Goal: Task Accomplishment & Management: Complete application form

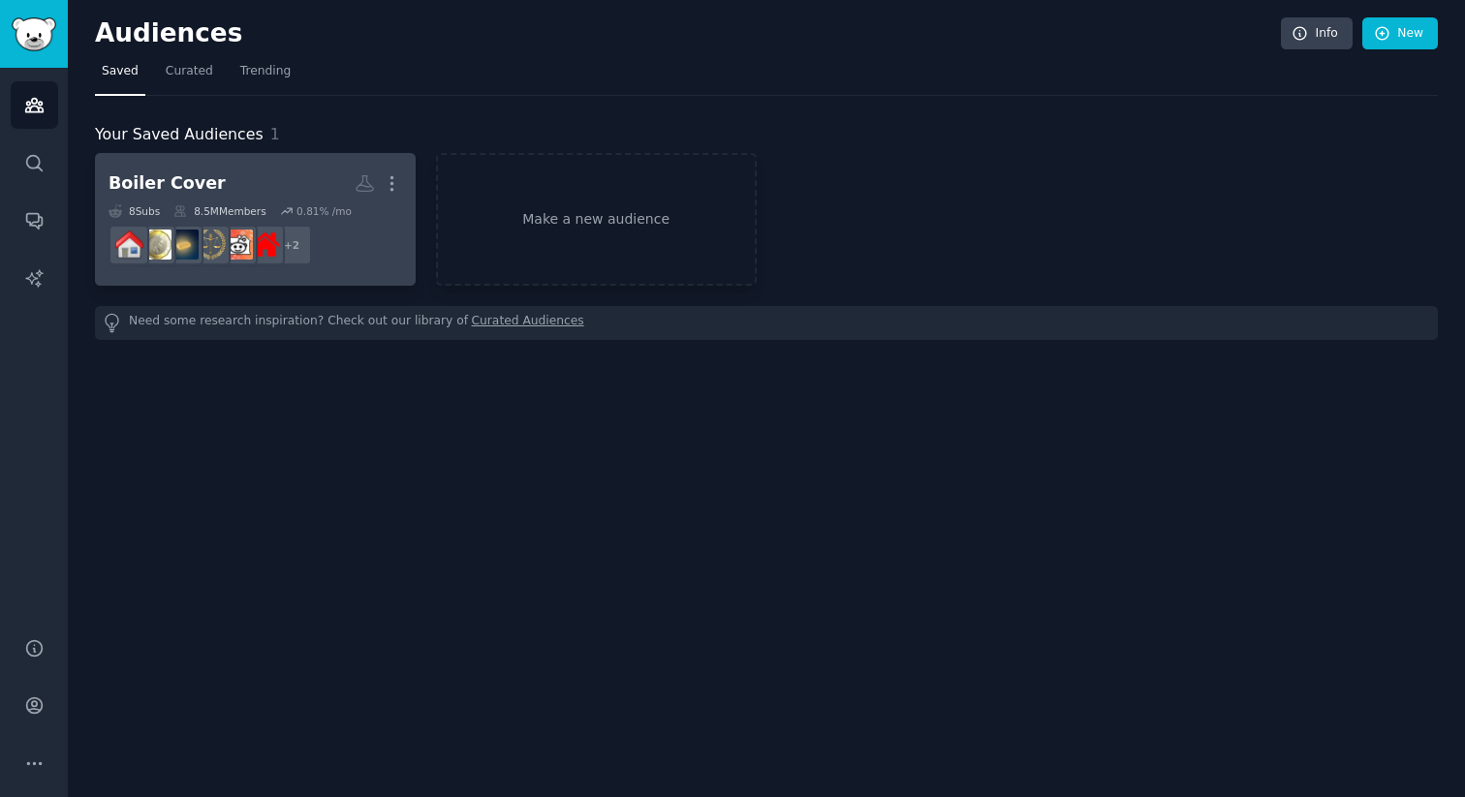
click at [177, 179] on div "Boiler Cover" at bounding box center [167, 183] width 117 height 24
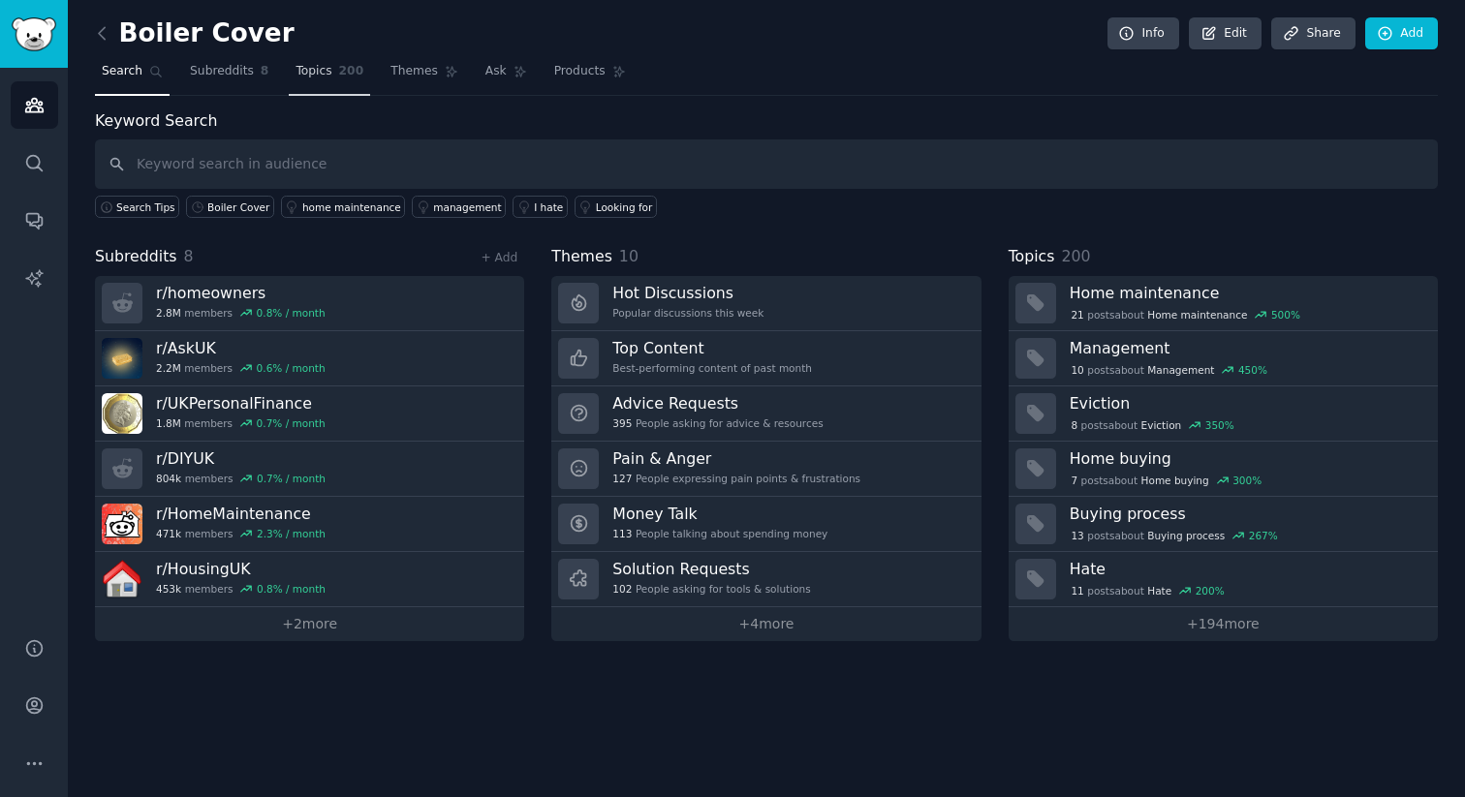
click at [297, 66] on span "Topics" at bounding box center [313, 71] width 36 height 17
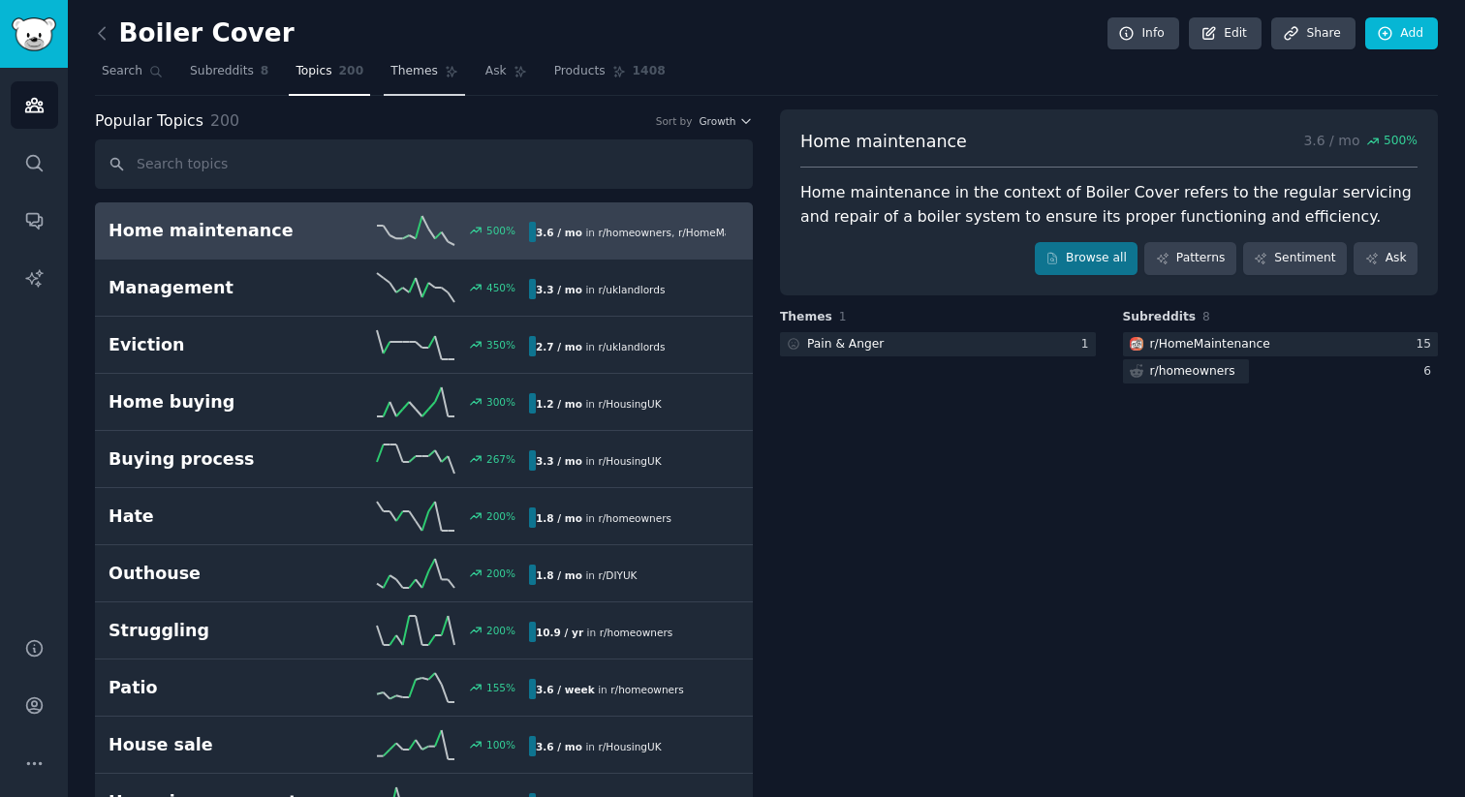
click at [394, 77] on span "Themes" at bounding box center [413, 71] width 47 height 17
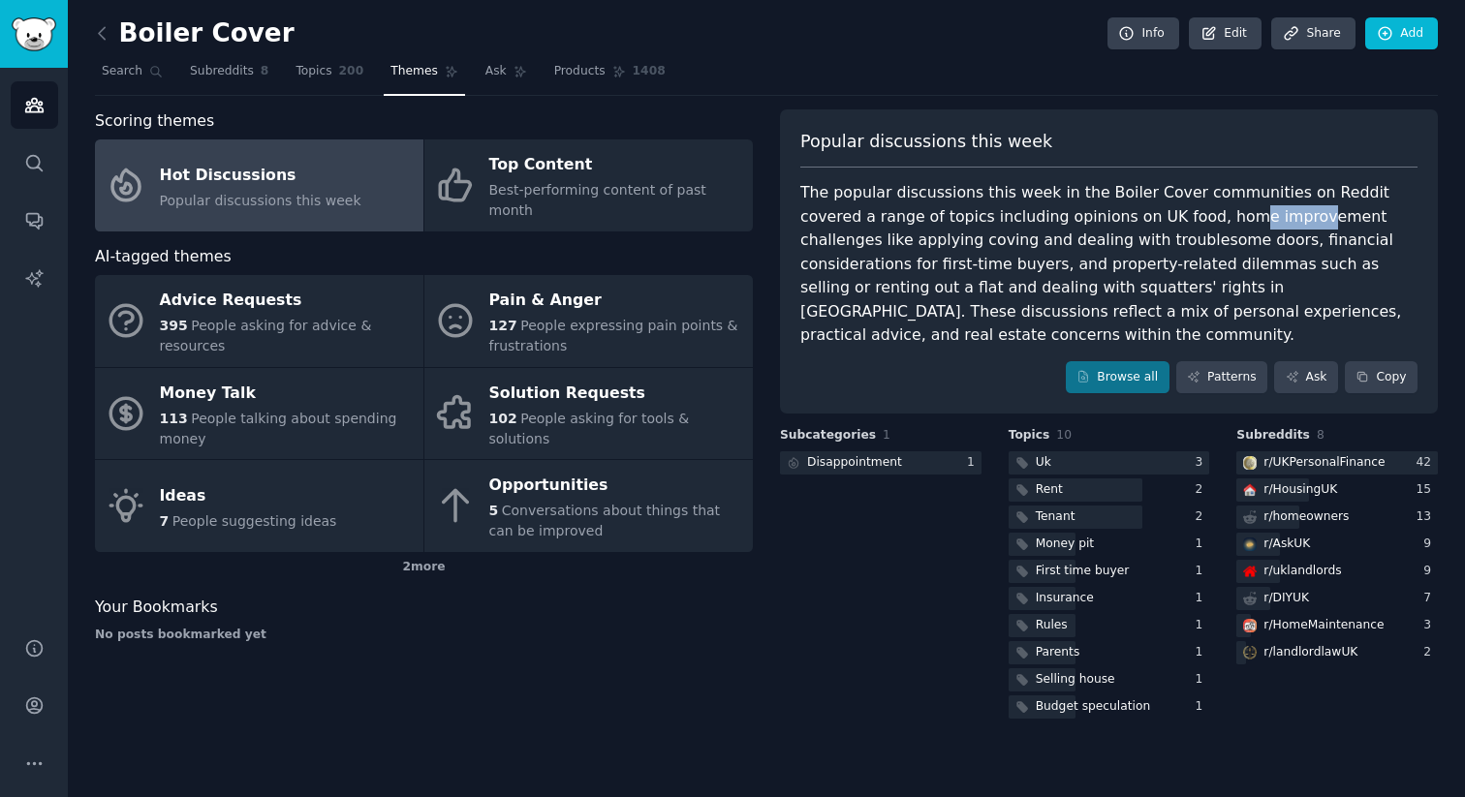
drag, startPoint x: 1152, startPoint y: 211, endPoint x: 1209, endPoint y: 217, distance: 57.5
click at [1209, 217] on div "The popular discussions this week in the Boiler Cover communities on Reddit cov…" at bounding box center [1108, 264] width 617 height 167
drag, startPoint x: 1132, startPoint y: 243, endPoint x: 1205, endPoint y: 244, distance: 73.6
click at [1176, 244] on div "The popular discussions this week in the Boiler Cover communities on Reddit cov…" at bounding box center [1108, 264] width 617 height 167
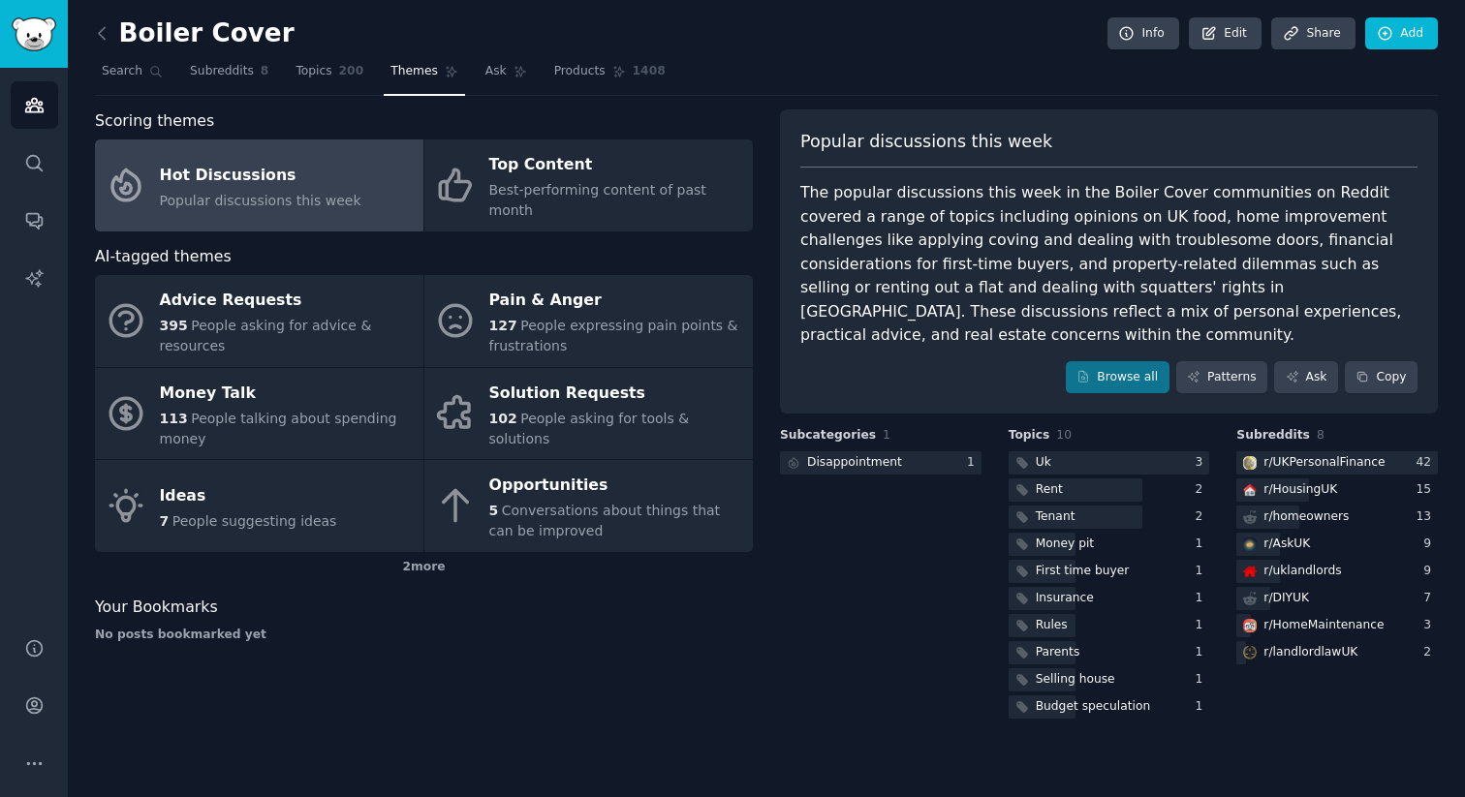
click at [1207, 244] on div "The popular discussions this week in the Boiler Cover communities on Reddit cov…" at bounding box center [1108, 264] width 617 height 167
drag, startPoint x: 1053, startPoint y: 267, endPoint x: 1066, endPoint y: 268, distance: 12.6
click at [1056, 267] on div "The popular discussions this week in the Boiler Cover communities on Reddit cov…" at bounding box center [1108, 264] width 617 height 167
click at [1066, 268] on div "The popular discussions this week in the Boiler Cover communities on Reddit cov…" at bounding box center [1108, 264] width 617 height 167
click at [513, 72] on icon at bounding box center [520, 72] width 14 height 14
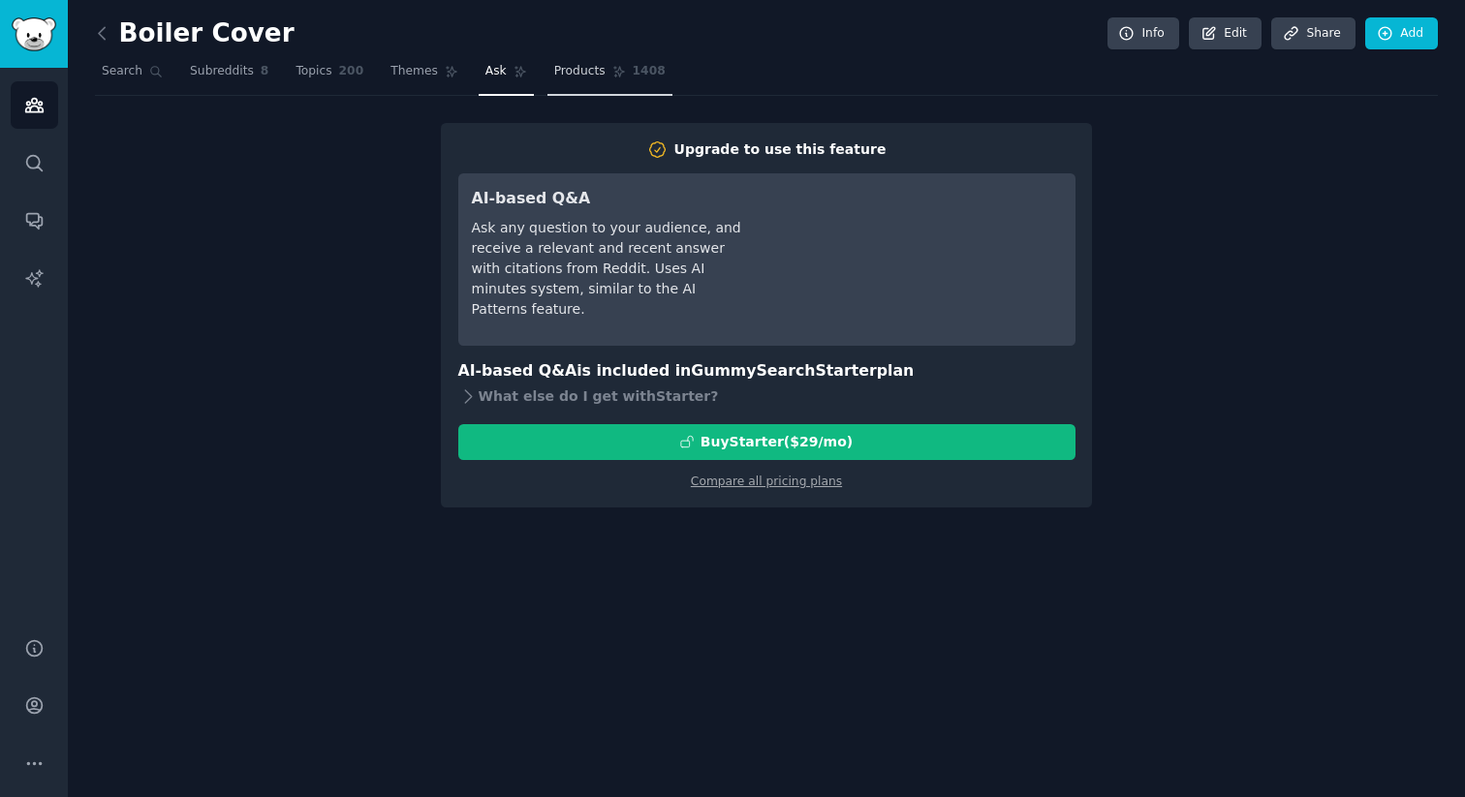
click at [557, 62] on link "Products 1408" at bounding box center [609, 76] width 125 height 40
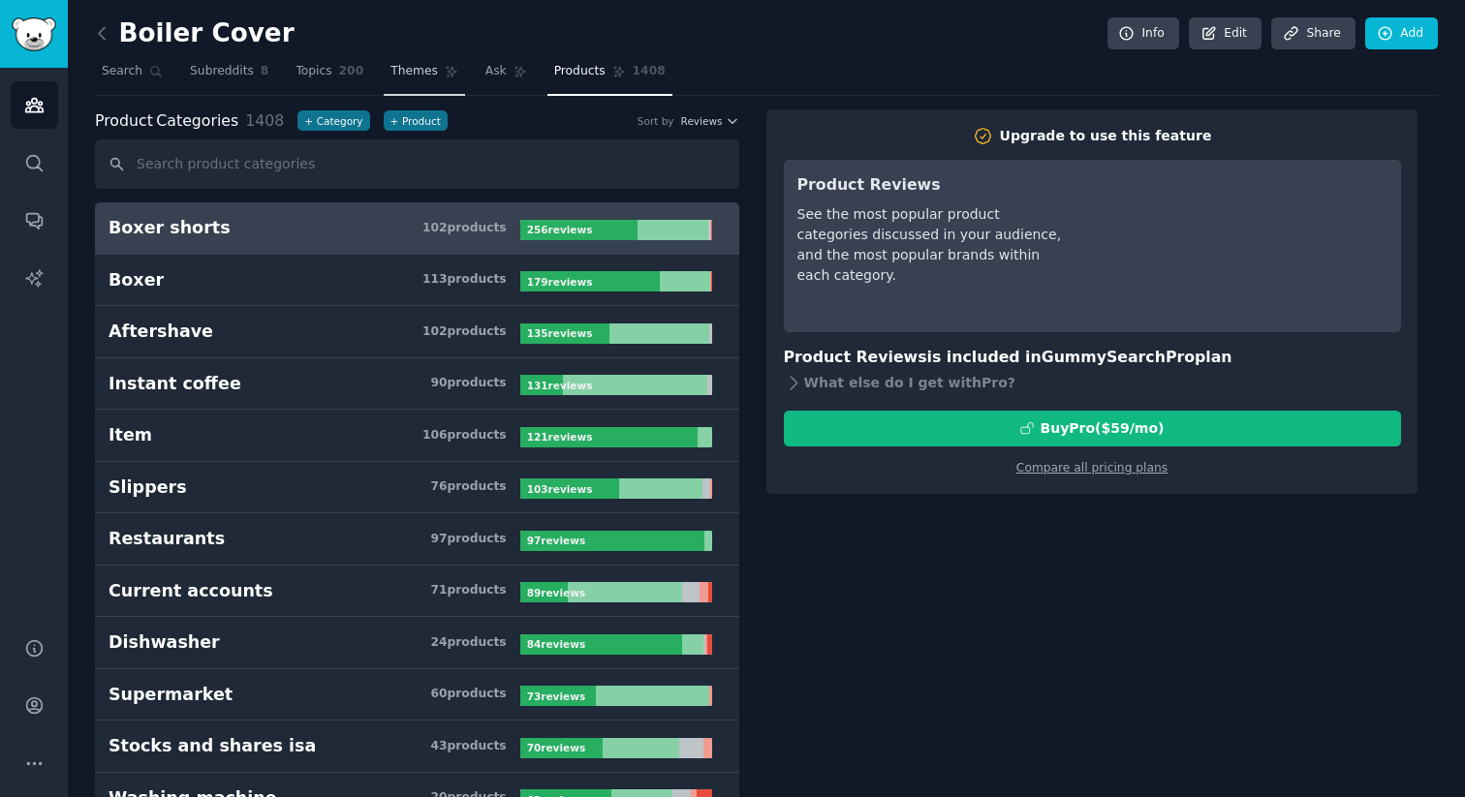
click at [406, 78] on span "Themes" at bounding box center [413, 71] width 47 height 17
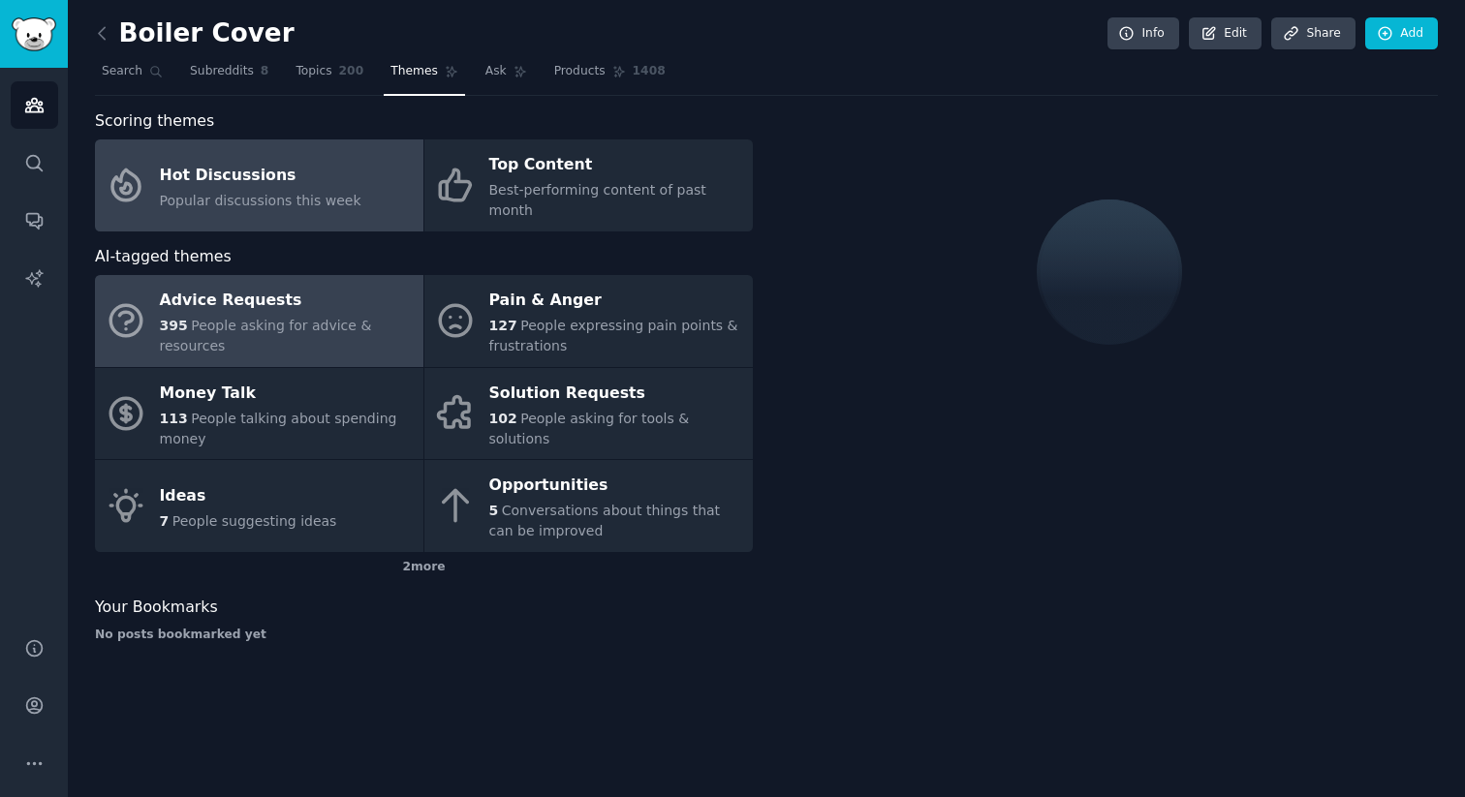
click at [268, 318] on span "People asking for advice & resources" at bounding box center [266, 336] width 212 height 36
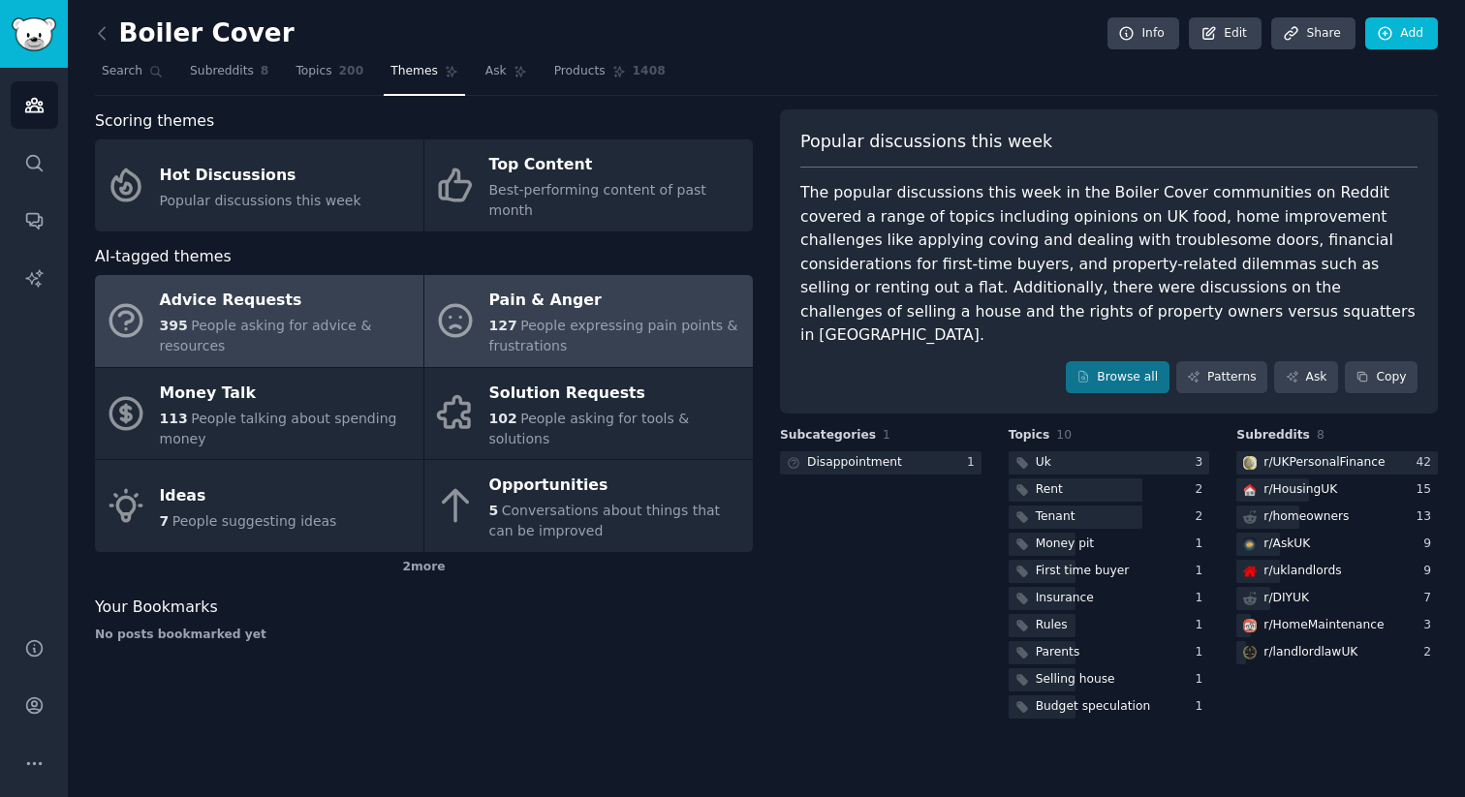
click at [541, 316] on div "127 People expressing pain points & frustrations" at bounding box center [616, 336] width 254 height 41
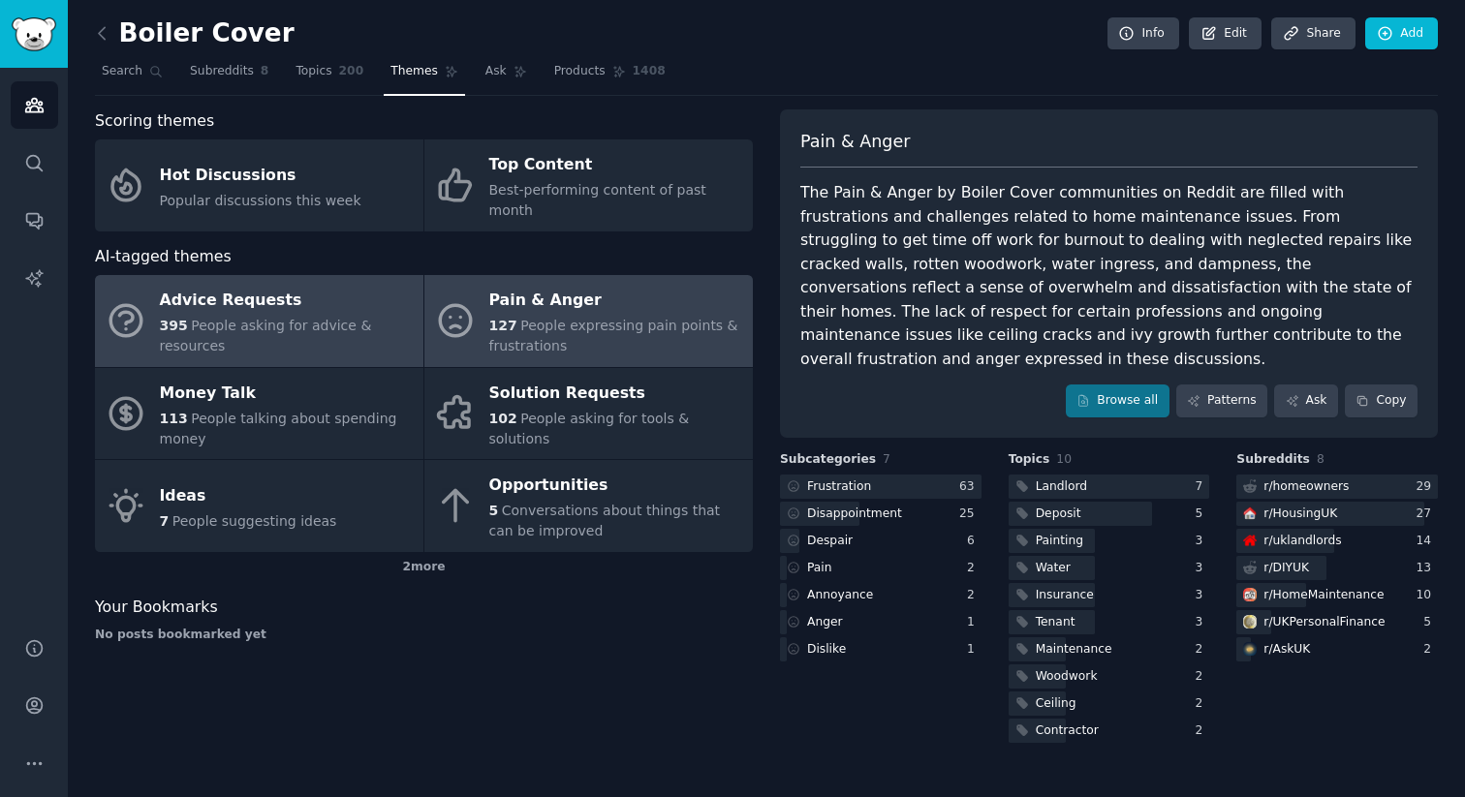
click at [337, 294] on div "Advice Requests" at bounding box center [287, 301] width 254 height 31
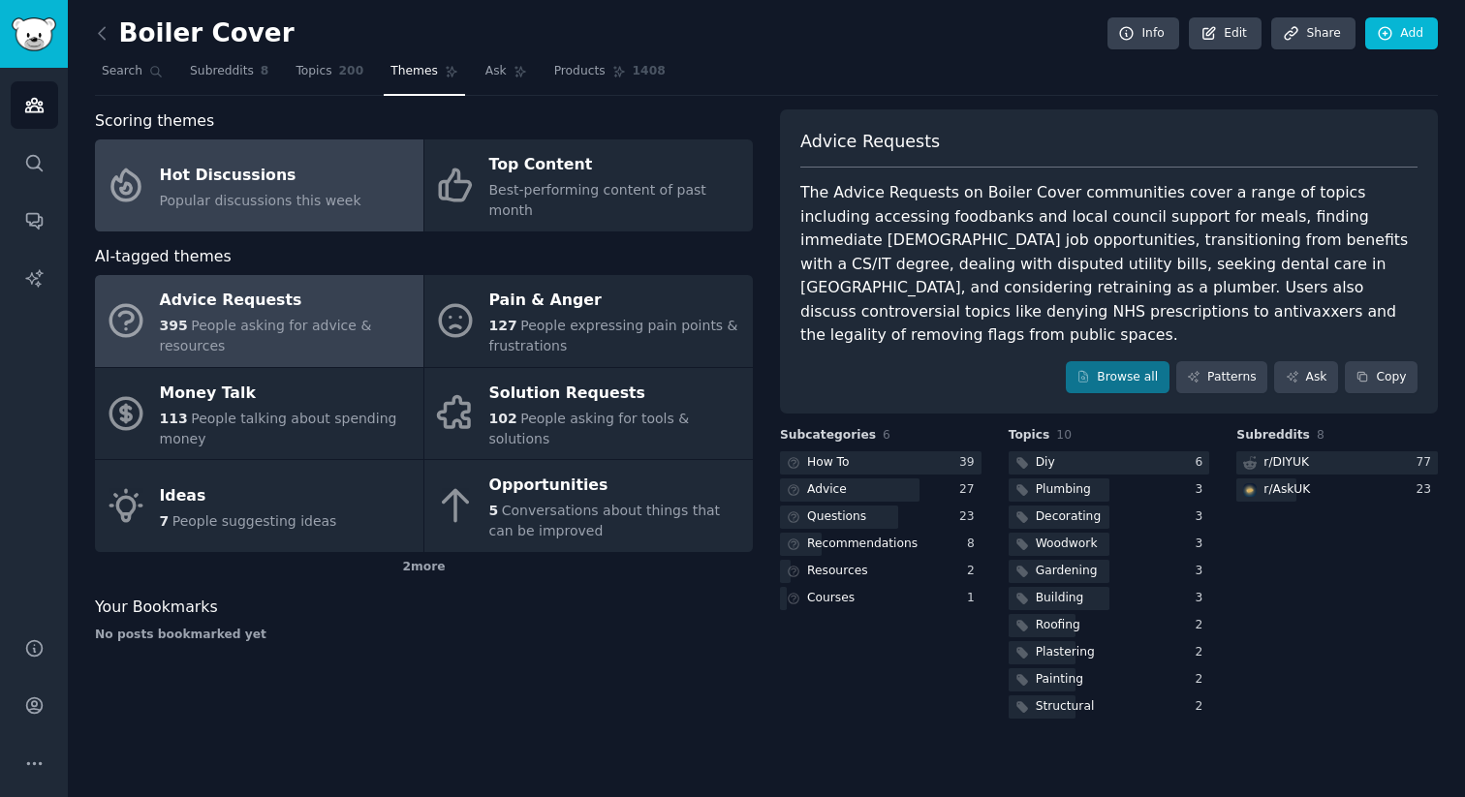
click at [229, 145] on link "Hot Discussions Popular discussions this week" at bounding box center [259, 186] width 328 height 92
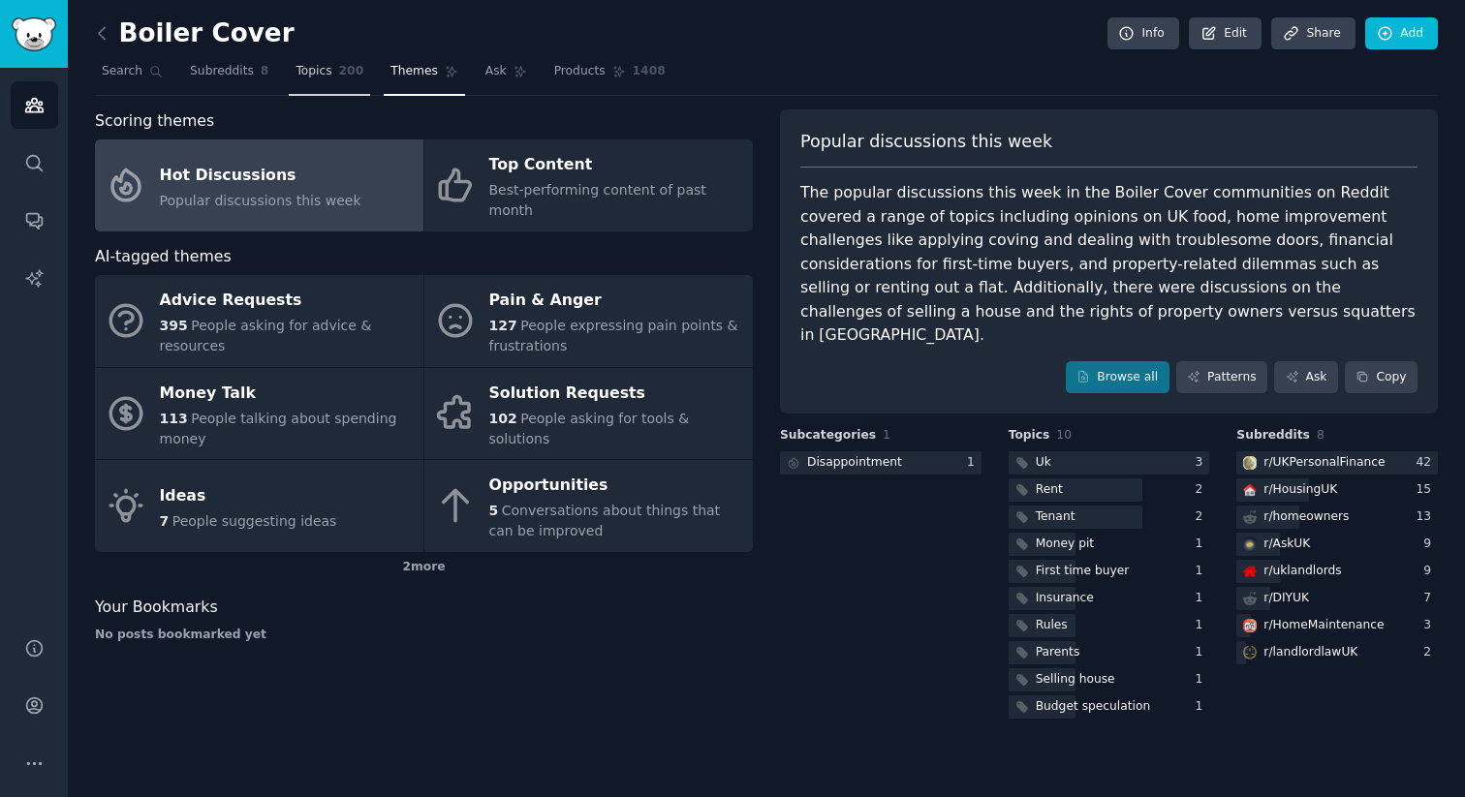
click at [327, 71] on span "Topics" at bounding box center [313, 71] width 36 height 17
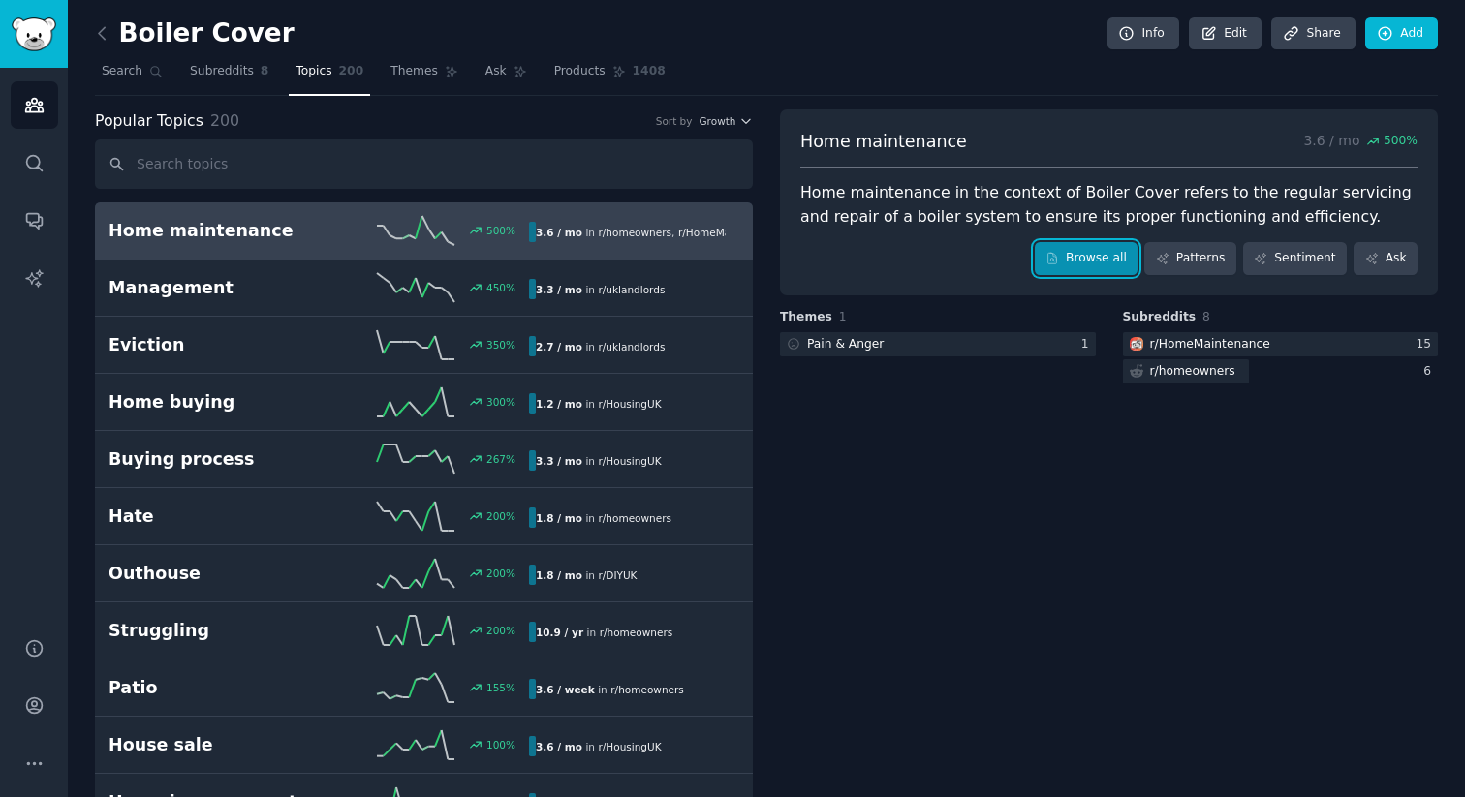
click at [1106, 262] on link "Browse all" at bounding box center [1087, 258] width 104 height 33
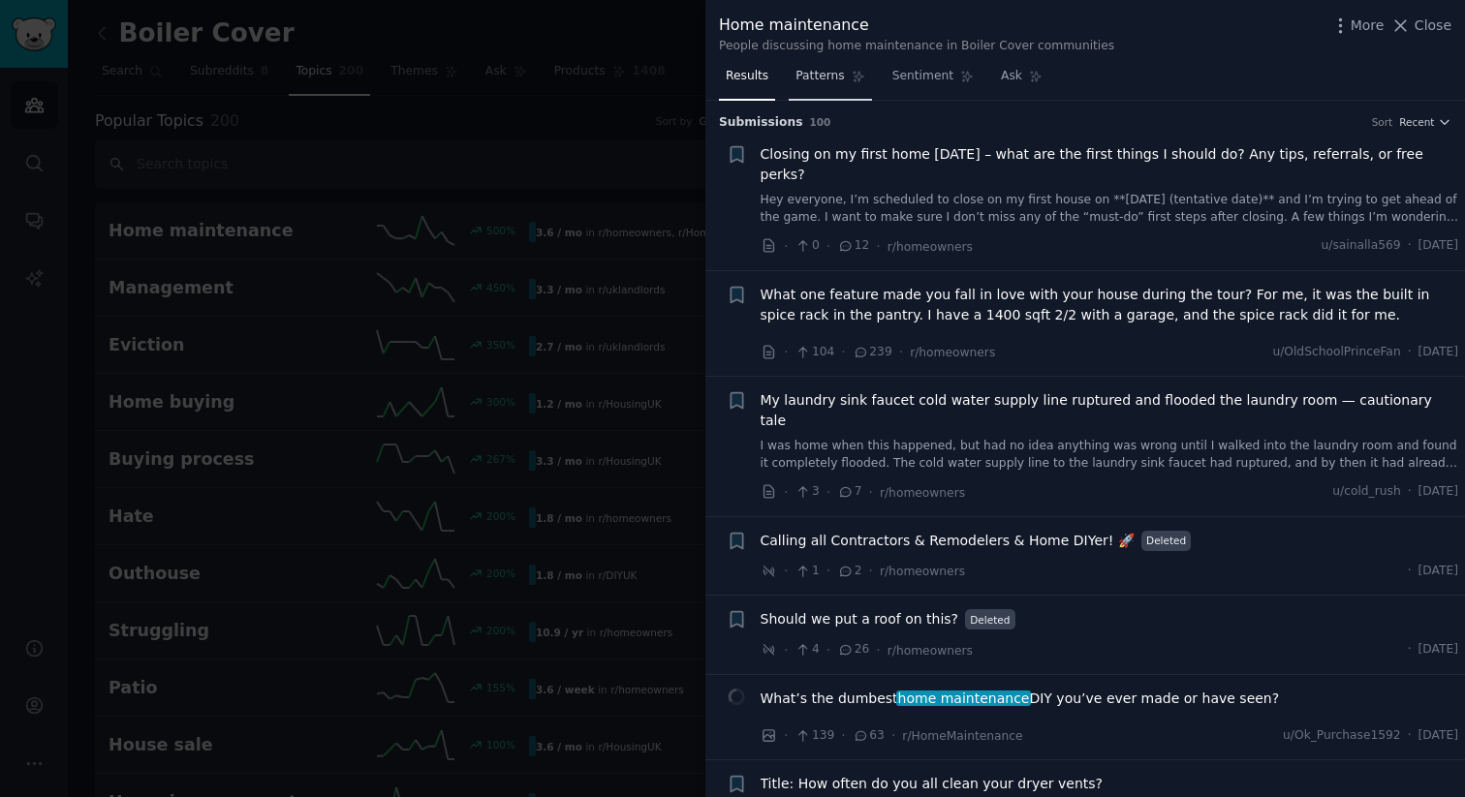
click at [793, 77] on link "Patterns" at bounding box center [830, 81] width 82 height 40
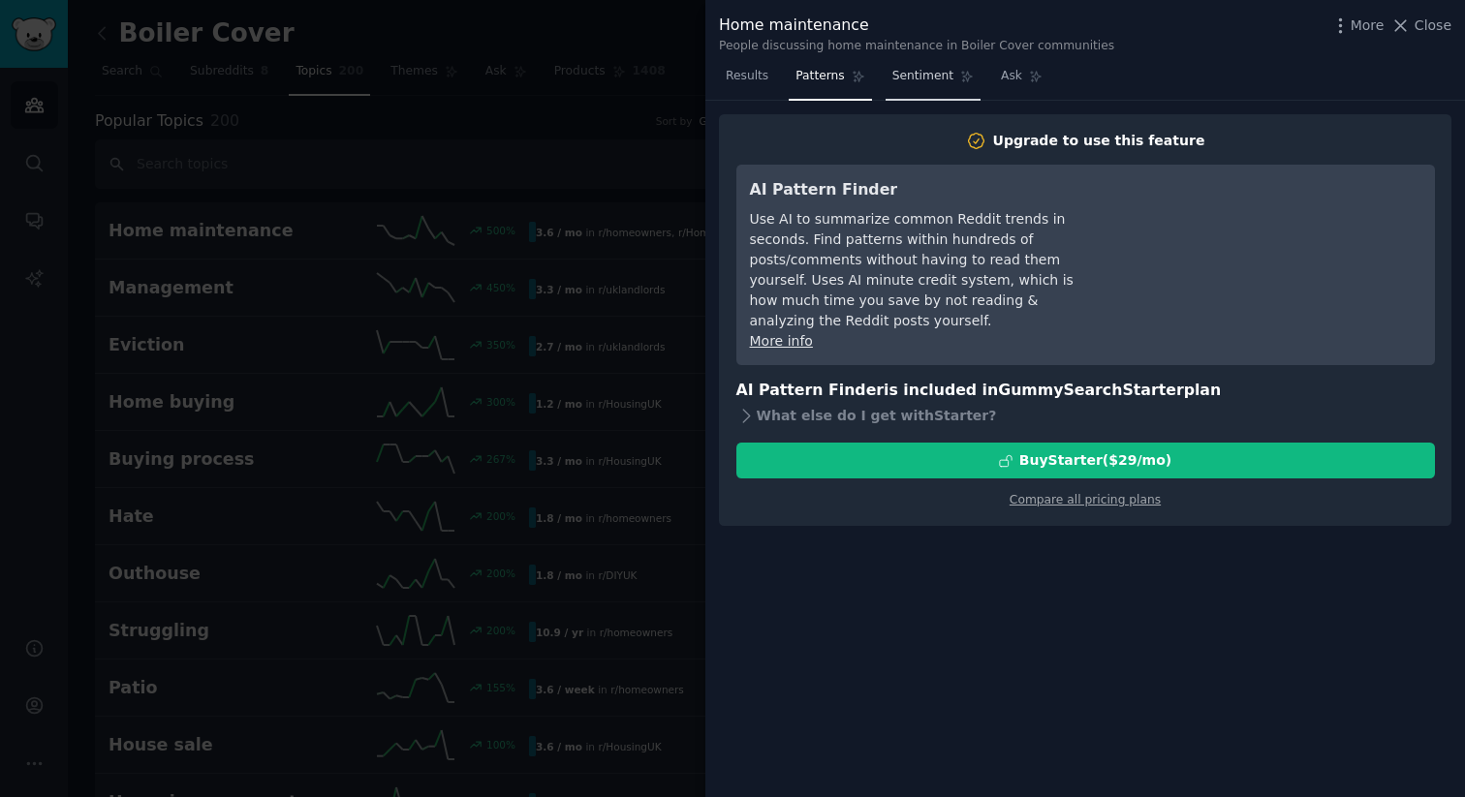
click at [947, 89] on link "Sentiment" at bounding box center [933, 81] width 95 height 40
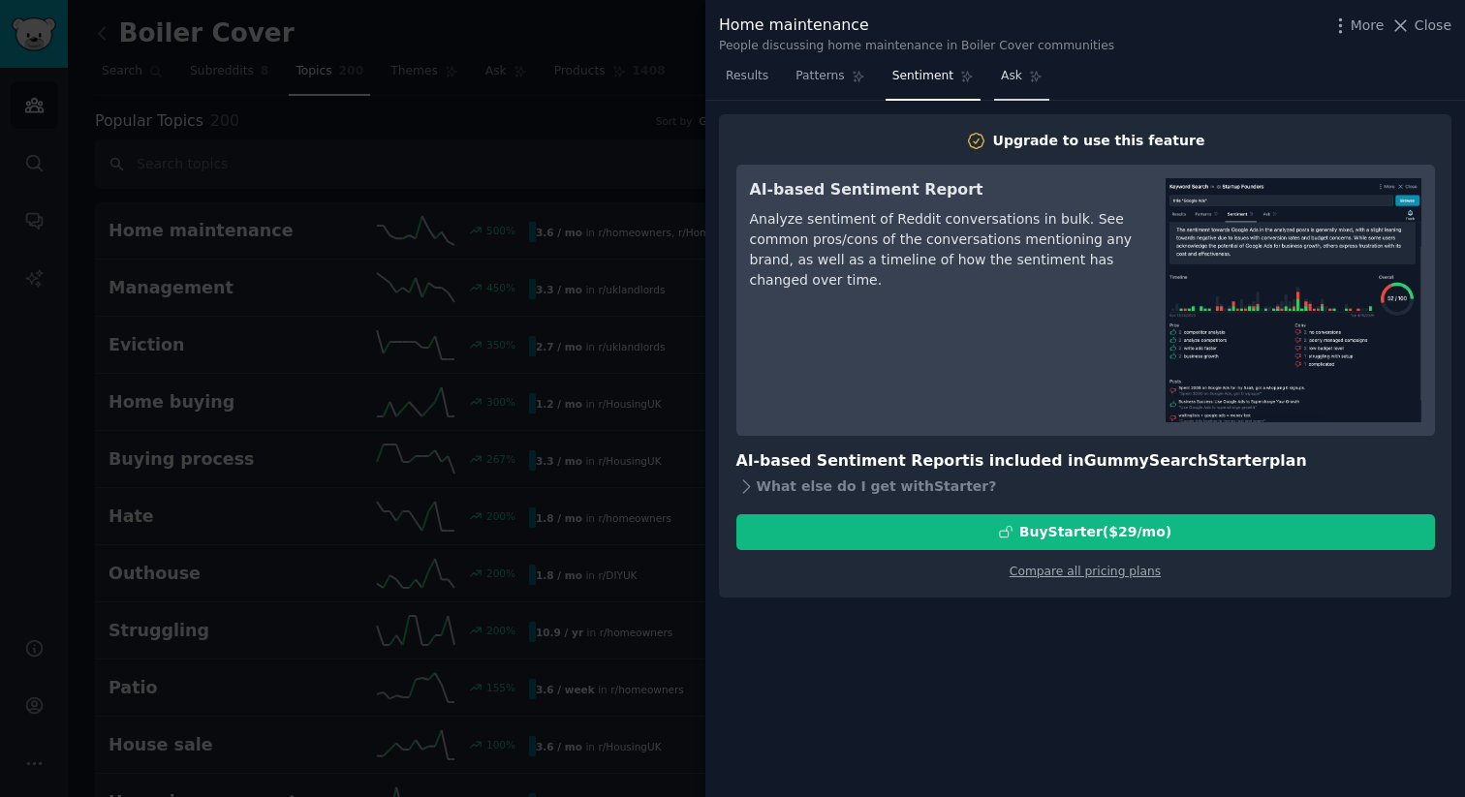
click at [1006, 82] on span "Ask" at bounding box center [1011, 76] width 21 height 17
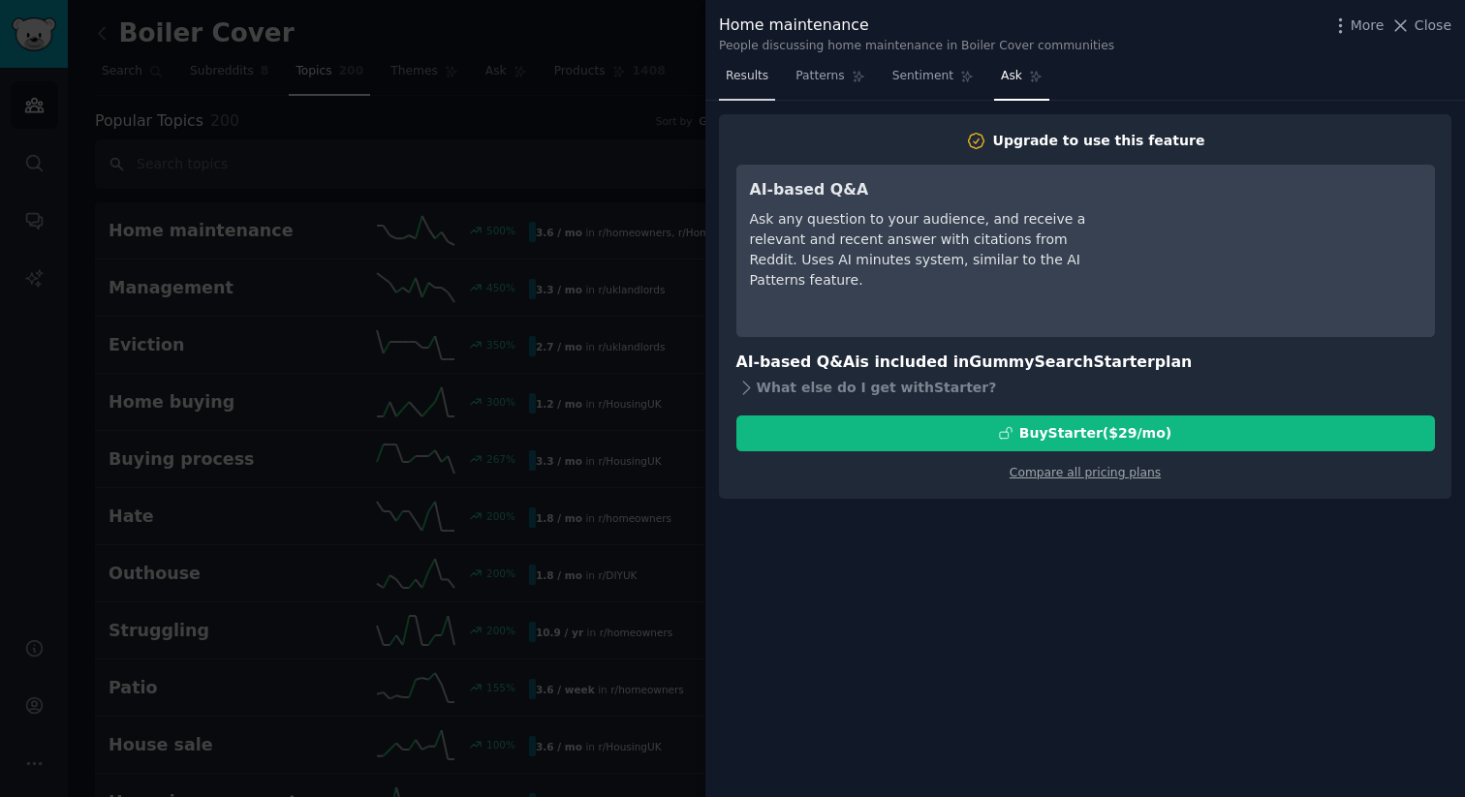
click at [763, 76] on span "Results" at bounding box center [747, 76] width 43 height 17
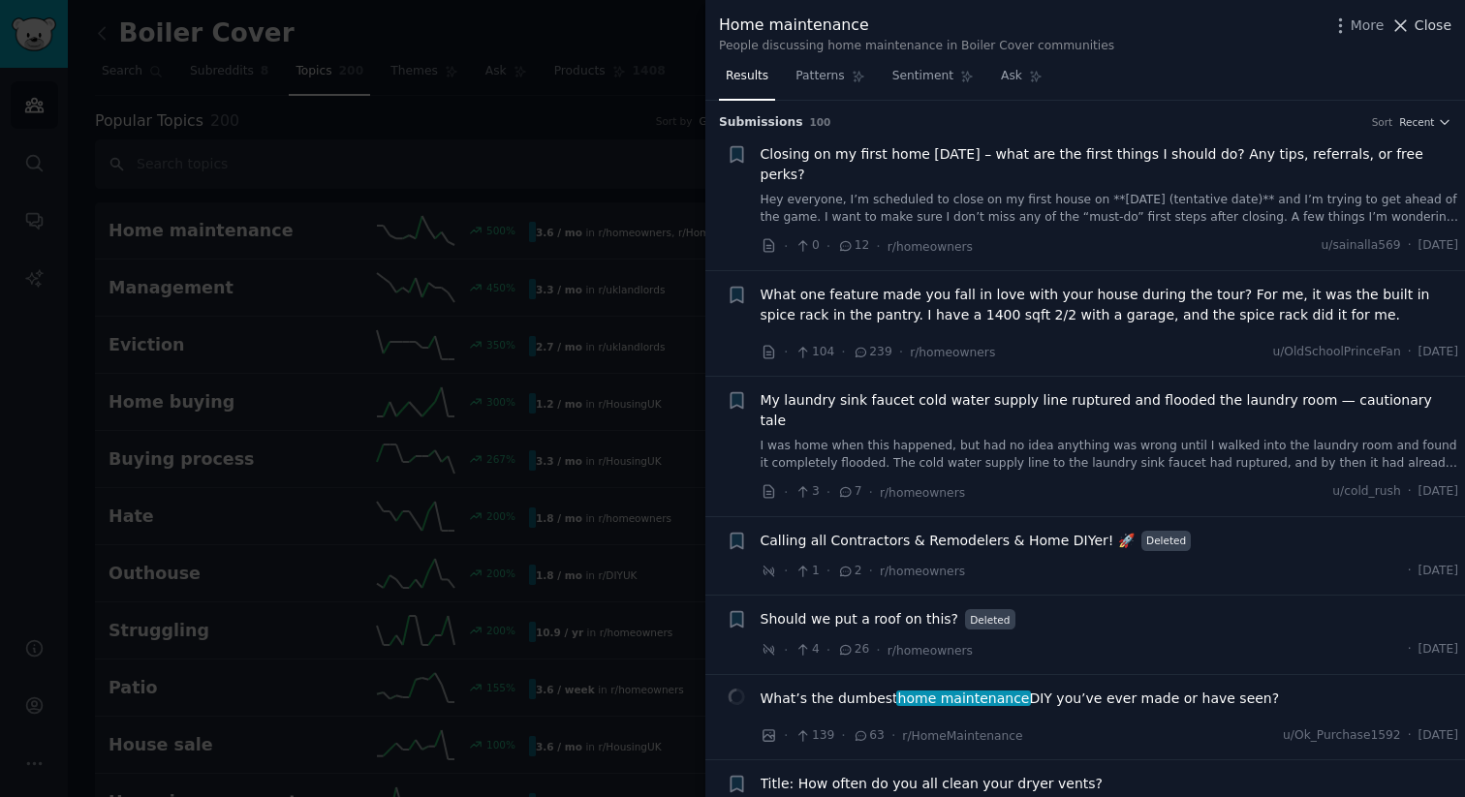
click at [1404, 32] on icon at bounding box center [1400, 26] width 20 height 20
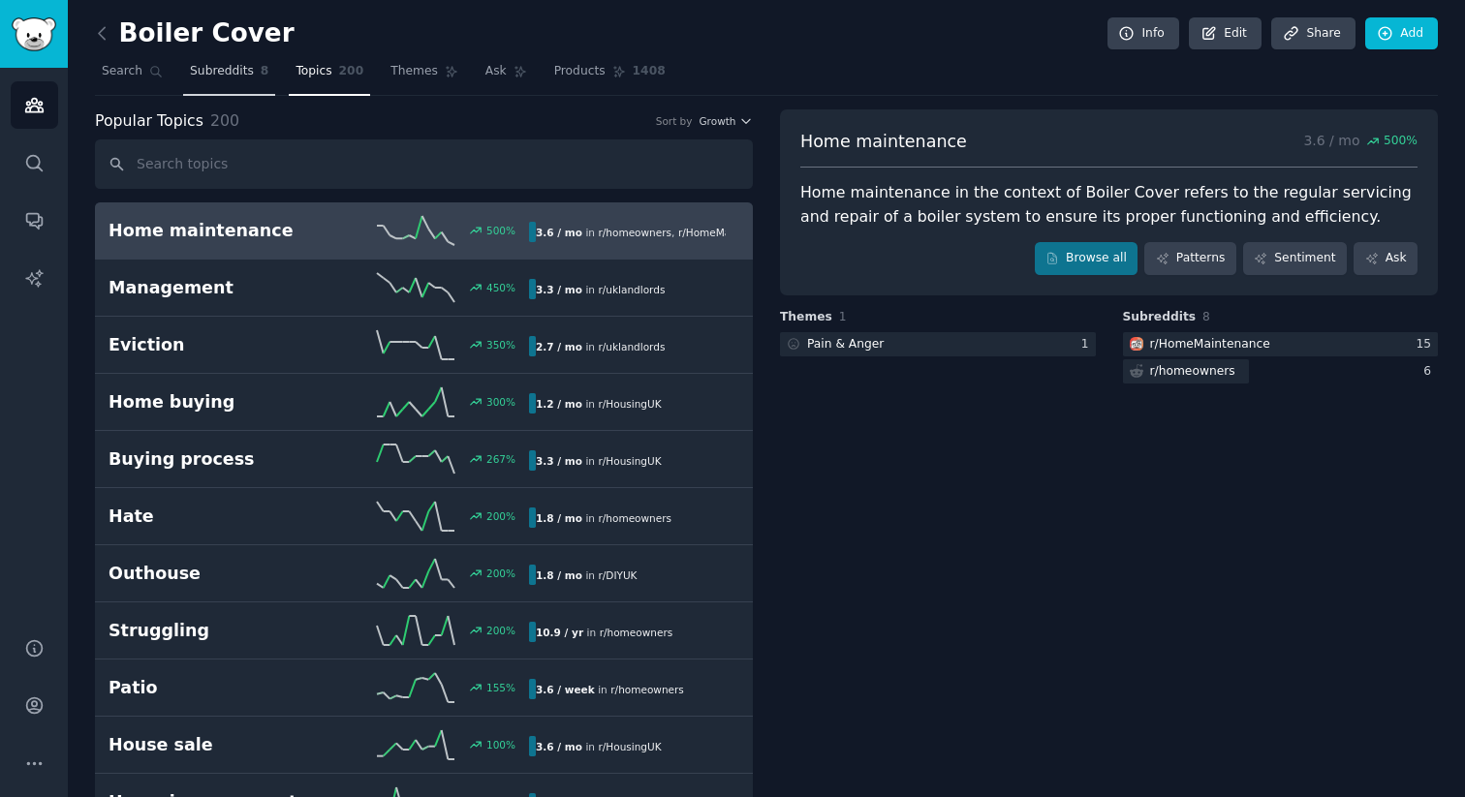
click at [210, 73] on span "Subreddits" at bounding box center [222, 71] width 64 height 17
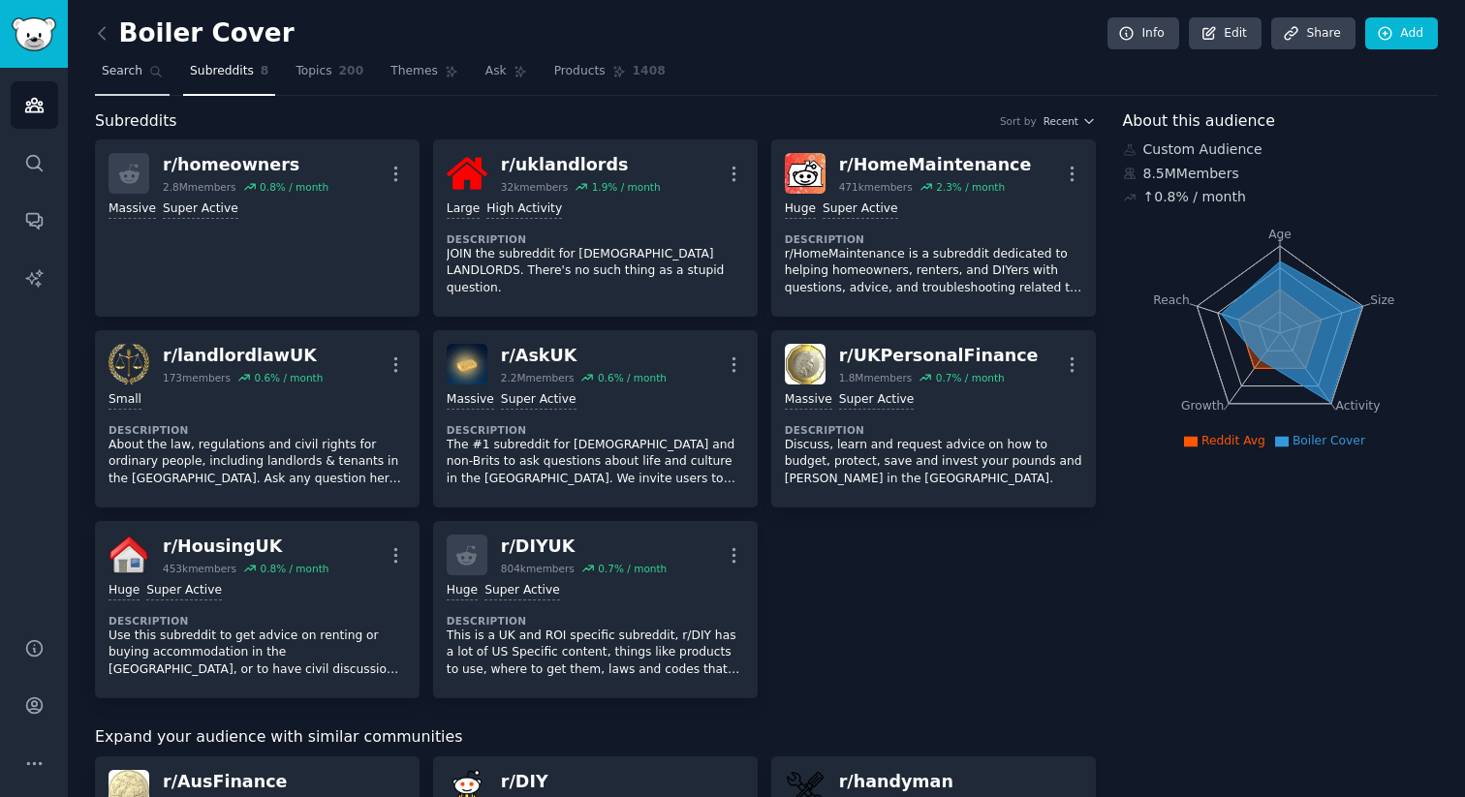
click at [129, 76] on span "Search" at bounding box center [122, 71] width 41 height 17
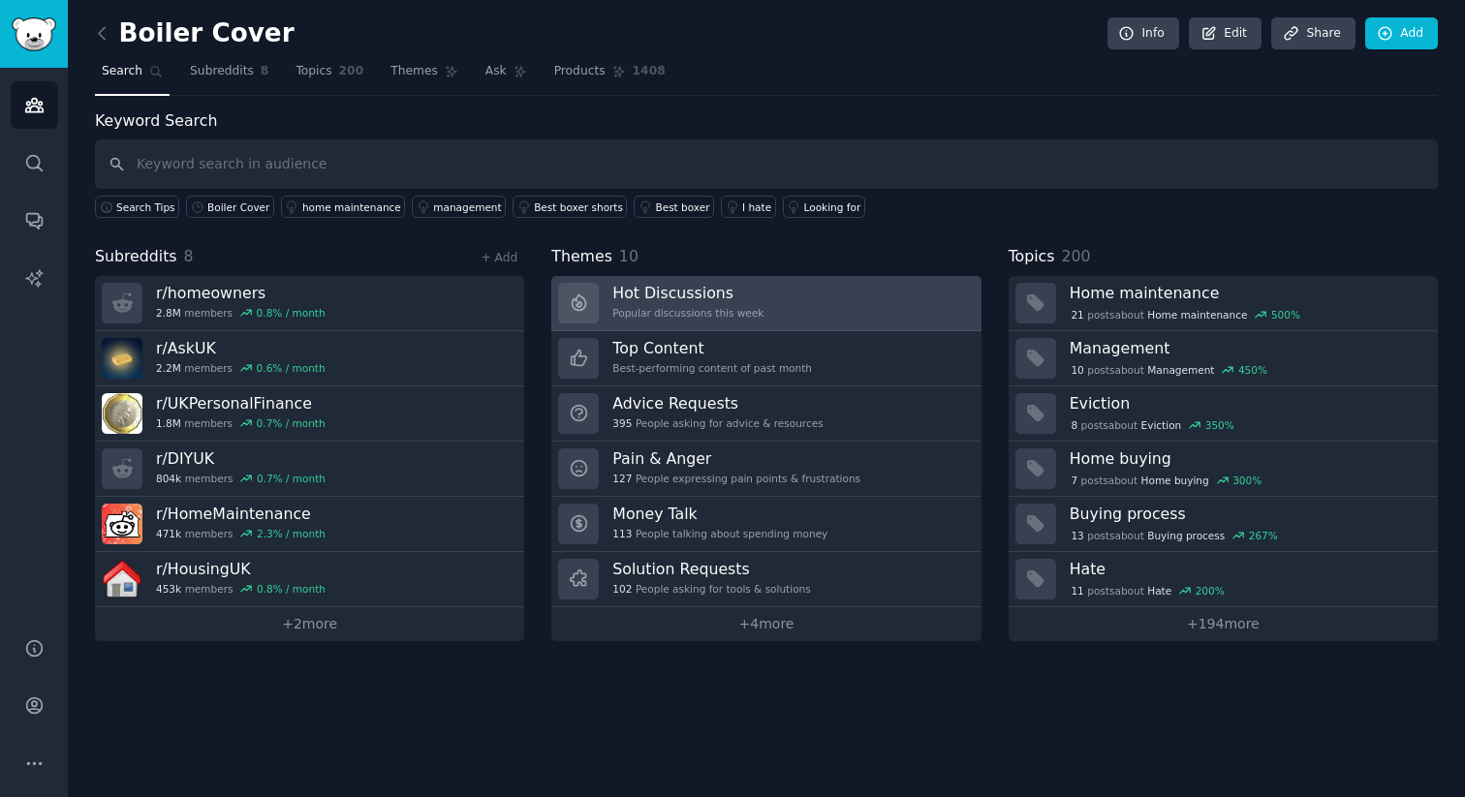
click at [692, 301] on h3 "Hot Discussions" at bounding box center [687, 293] width 151 height 20
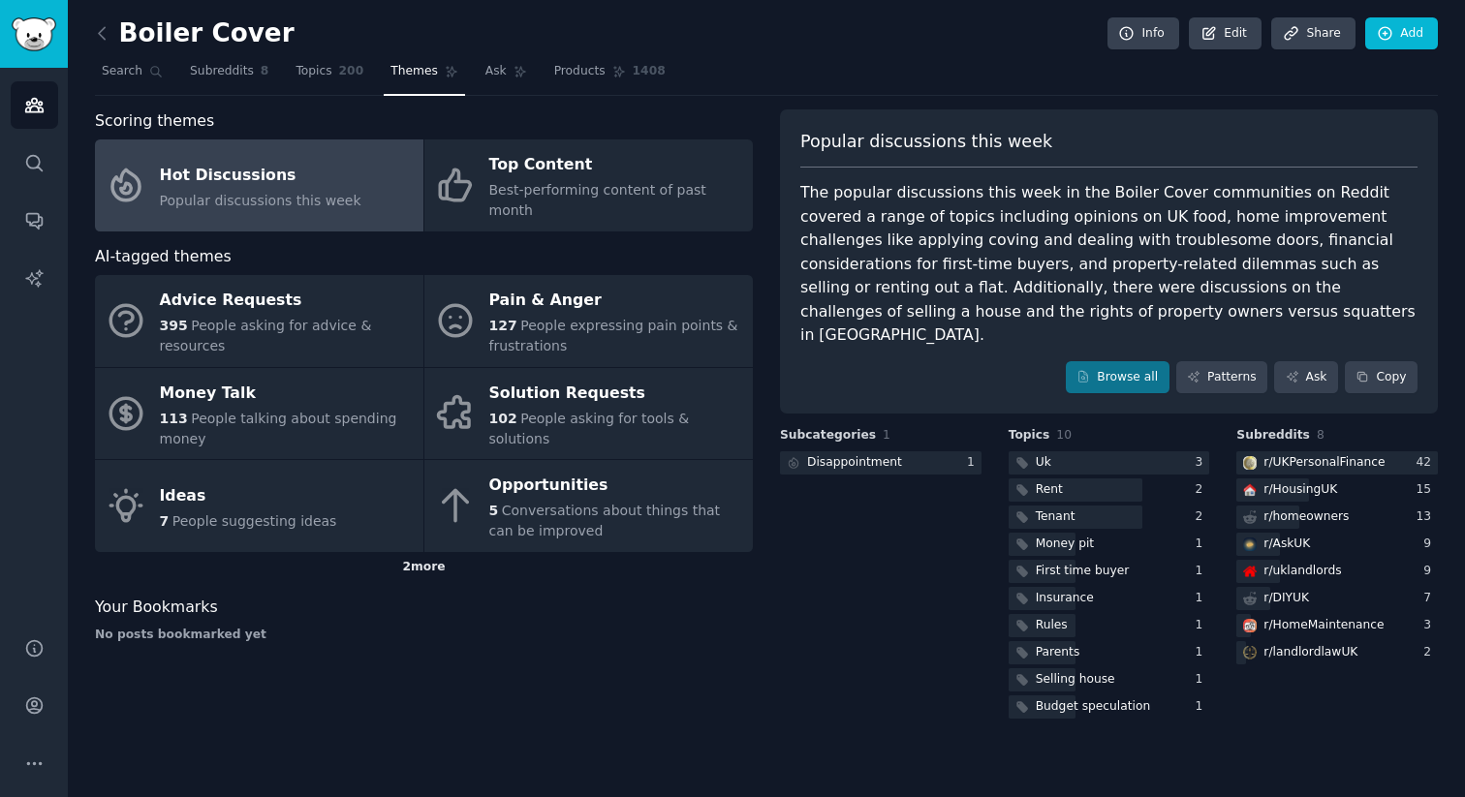
click at [440, 552] on div "2 more" at bounding box center [424, 567] width 658 height 31
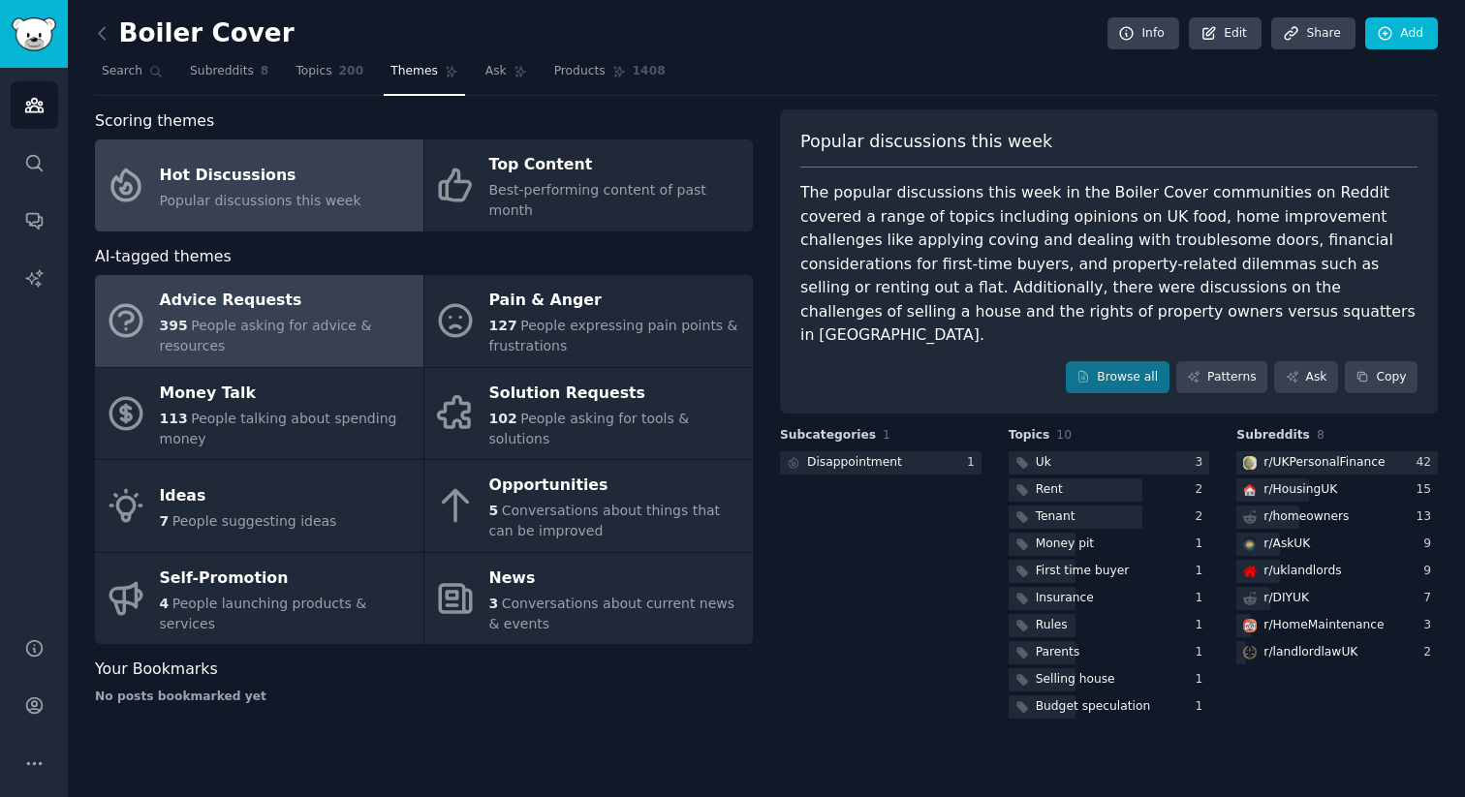
click at [313, 318] on span "People asking for advice & resources" at bounding box center [266, 336] width 212 height 36
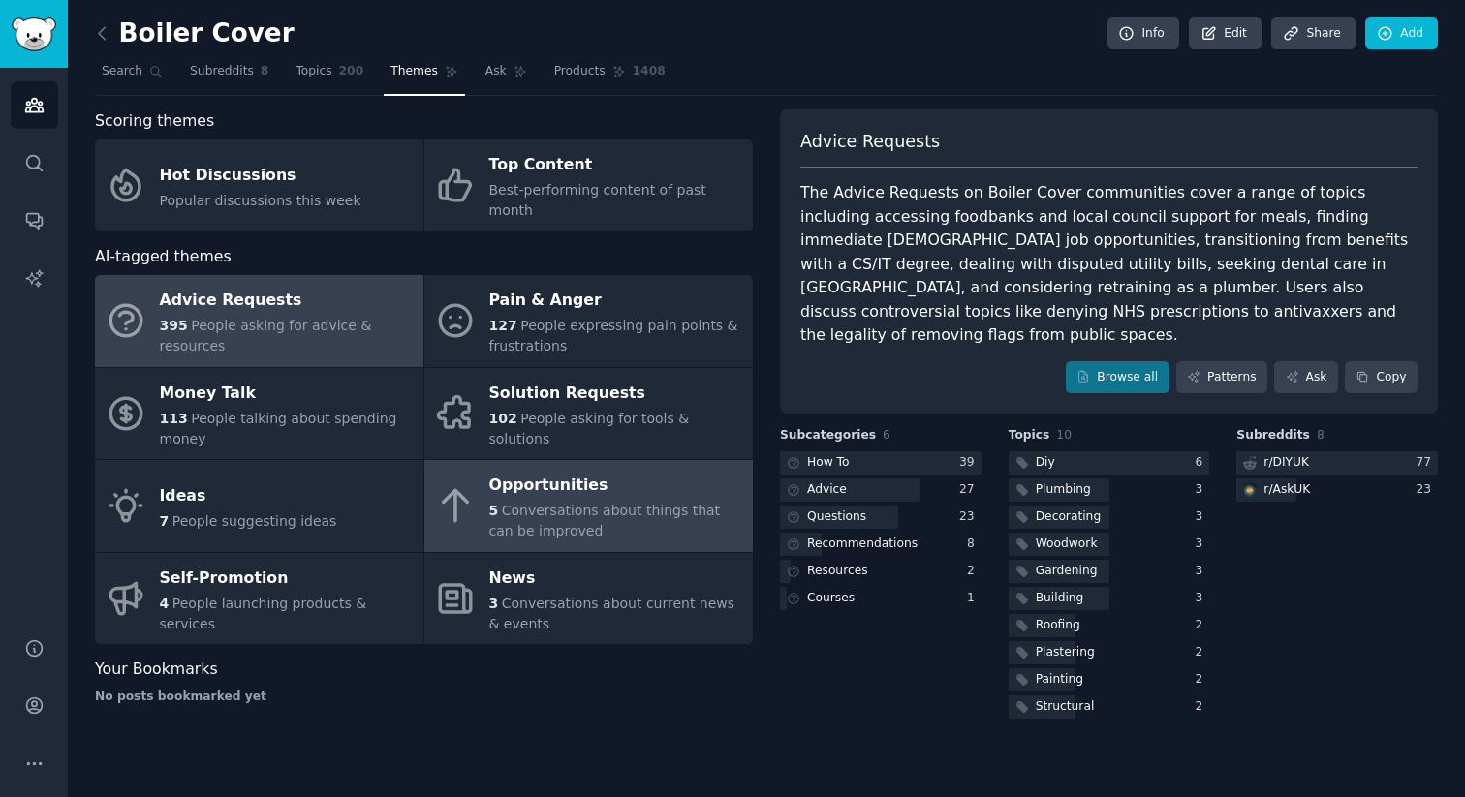
click at [577, 503] on span "Conversations about things that can be improved" at bounding box center [605, 521] width 232 height 36
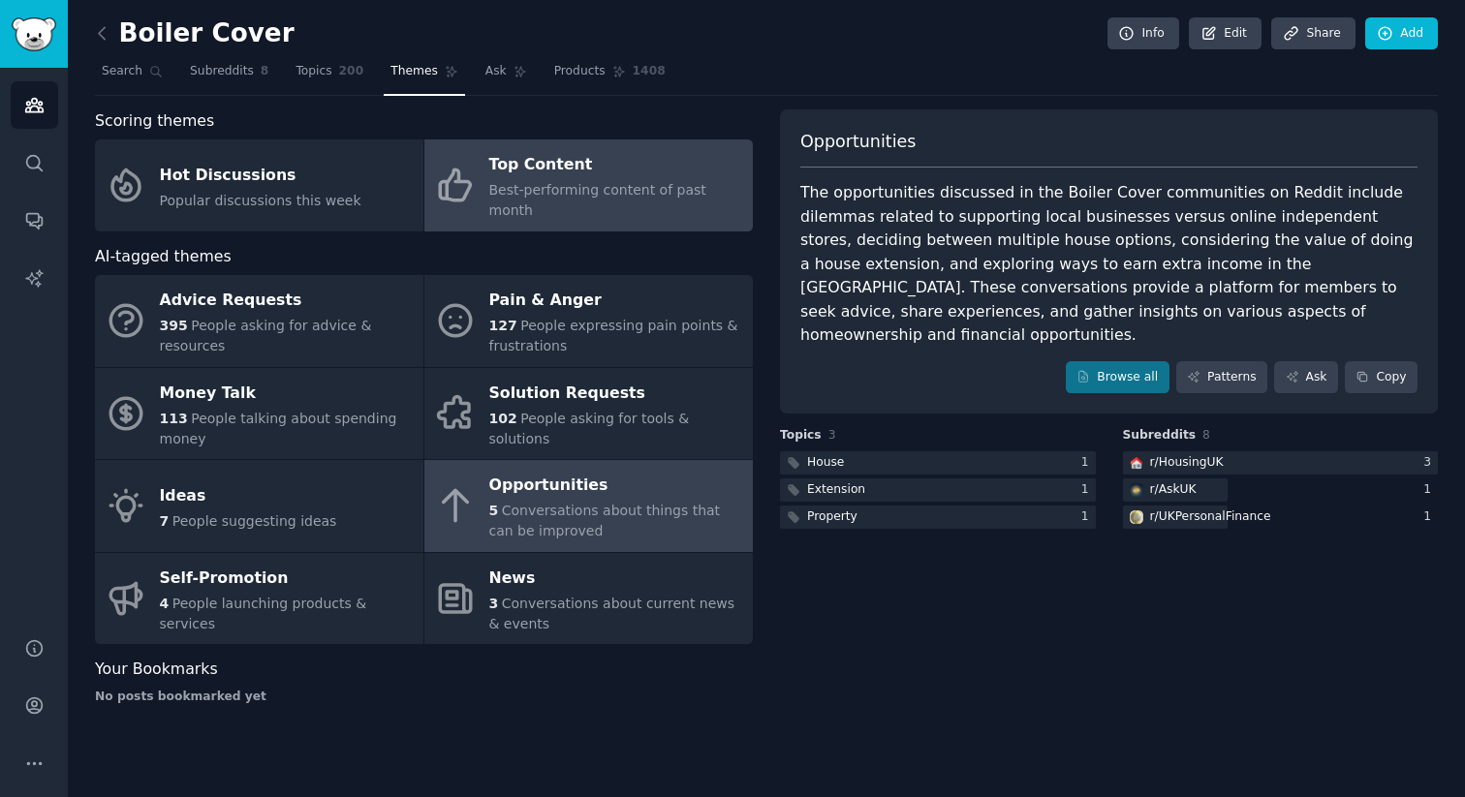
click at [503, 173] on div "Top Content" at bounding box center [616, 165] width 254 height 31
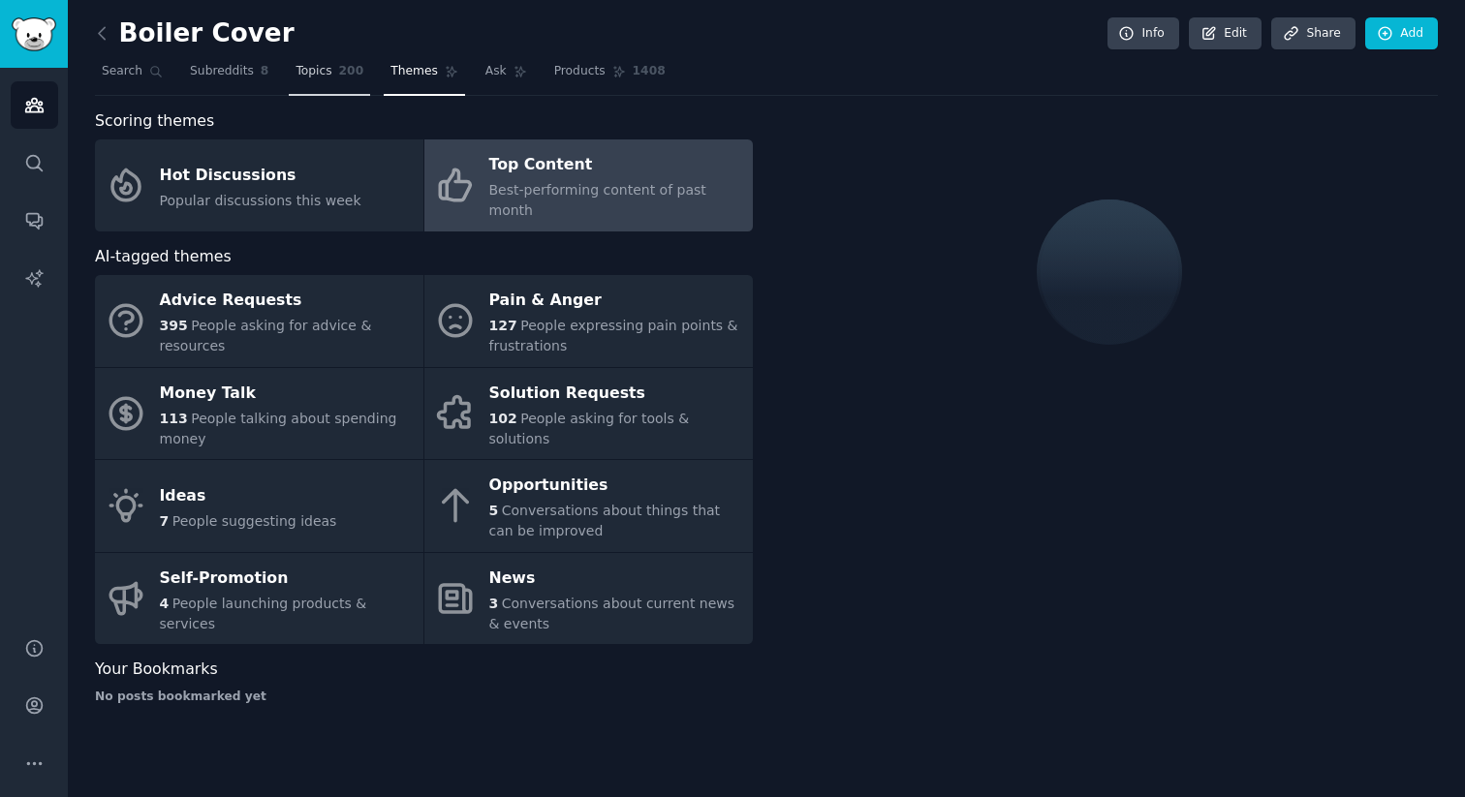
click at [291, 73] on link "Topics 200" at bounding box center [329, 76] width 81 height 40
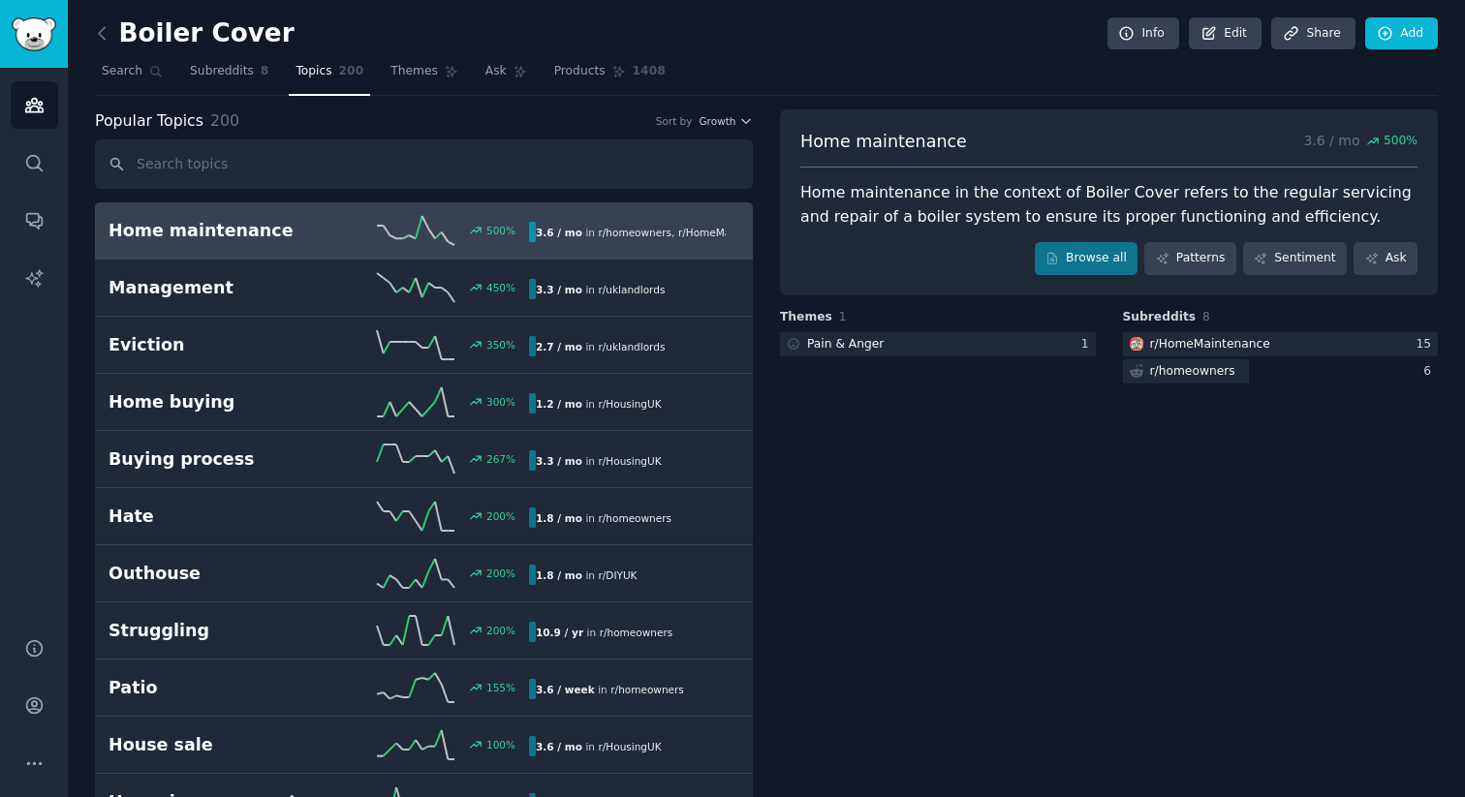
click at [223, 228] on h2 "Home maintenance" at bounding box center [214, 231] width 210 height 24
click at [1196, 250] on link "Patterns" at bounding box center [1189, 258] width 91 height 33
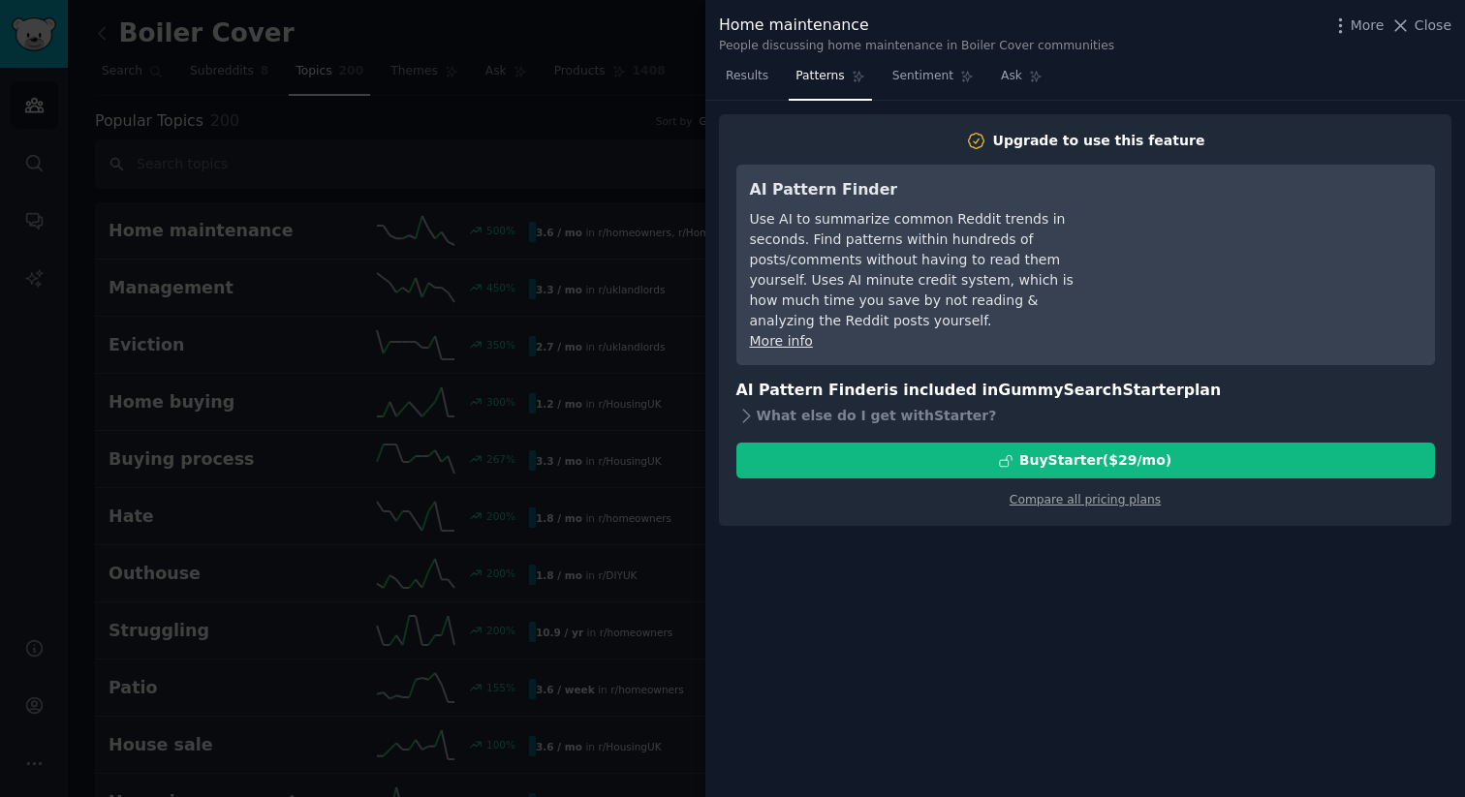
click at [608, 137] on div at bounding box center [732, 398] width 1465 height 797
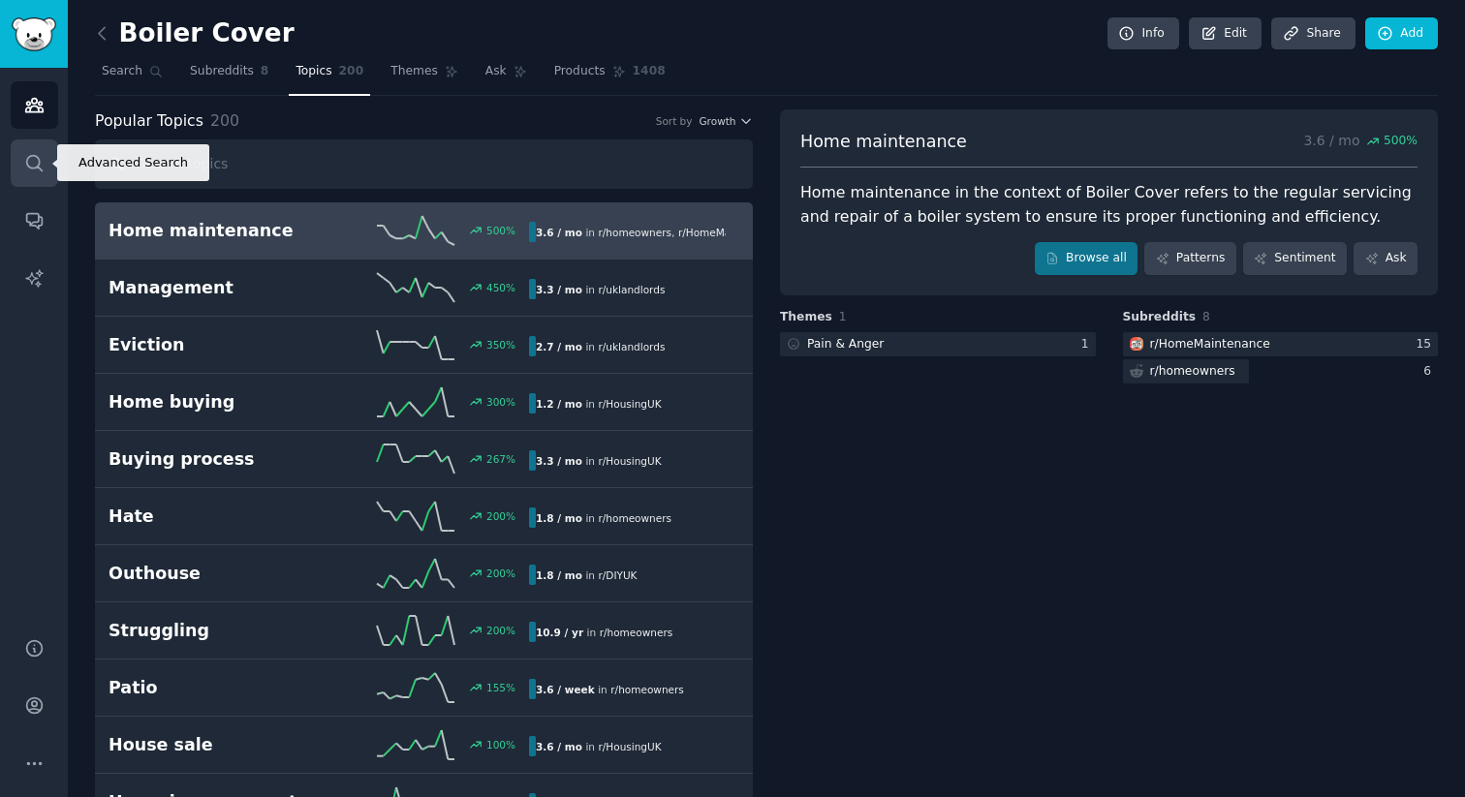
click at [39, 149] on link "Search" at bounding box center [34, 163] width 47 height 47
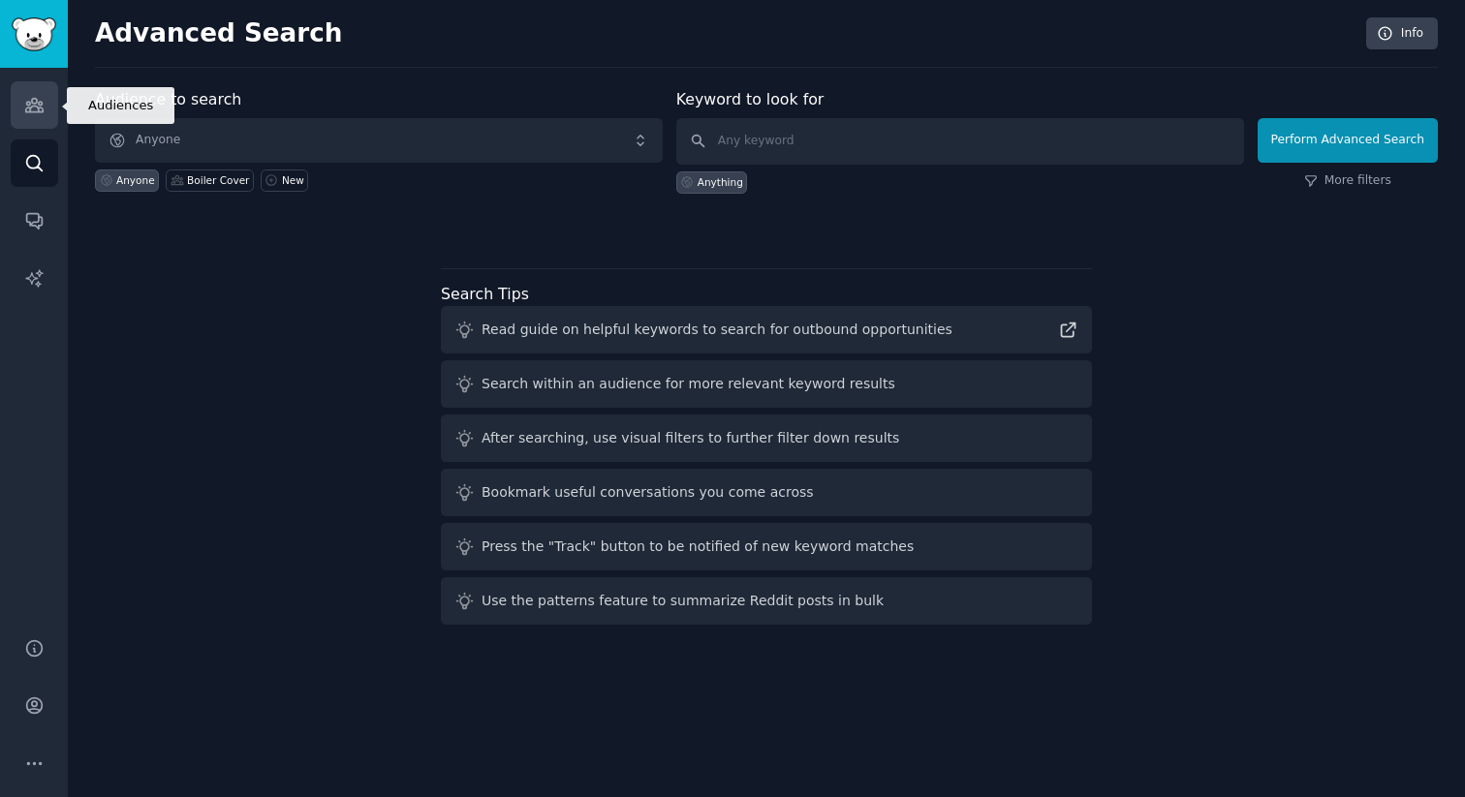
click at [36, 109] on icon "Sidebar" at bounding box center [34, 105] width 20 height 20
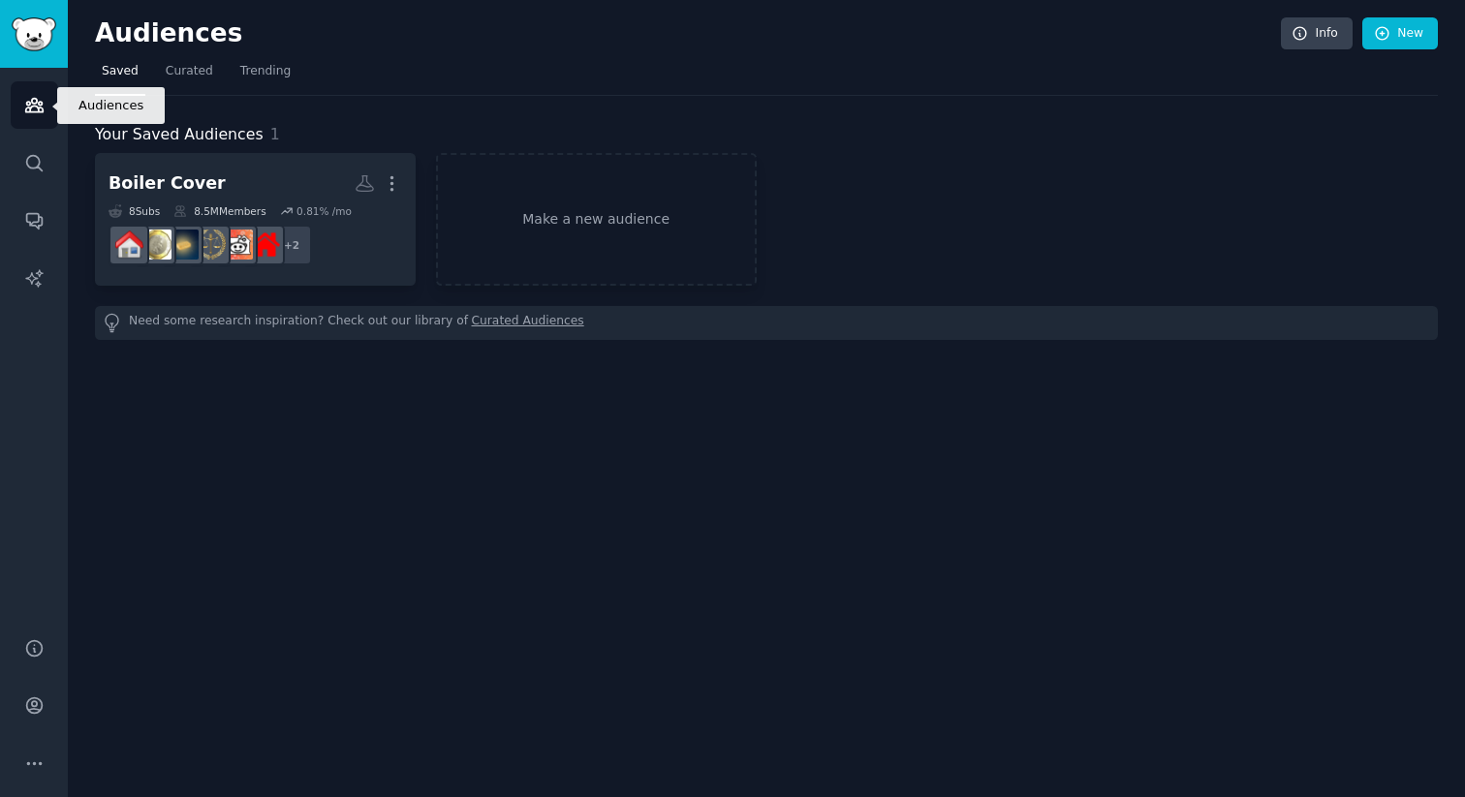
click at [36, 109] on icon "Sidebar" at bounding box center [34, 105] width 20 height 20
click at [487, 233] on link "Make a new audience" at bounding box center [596, 219] width 321 height 133
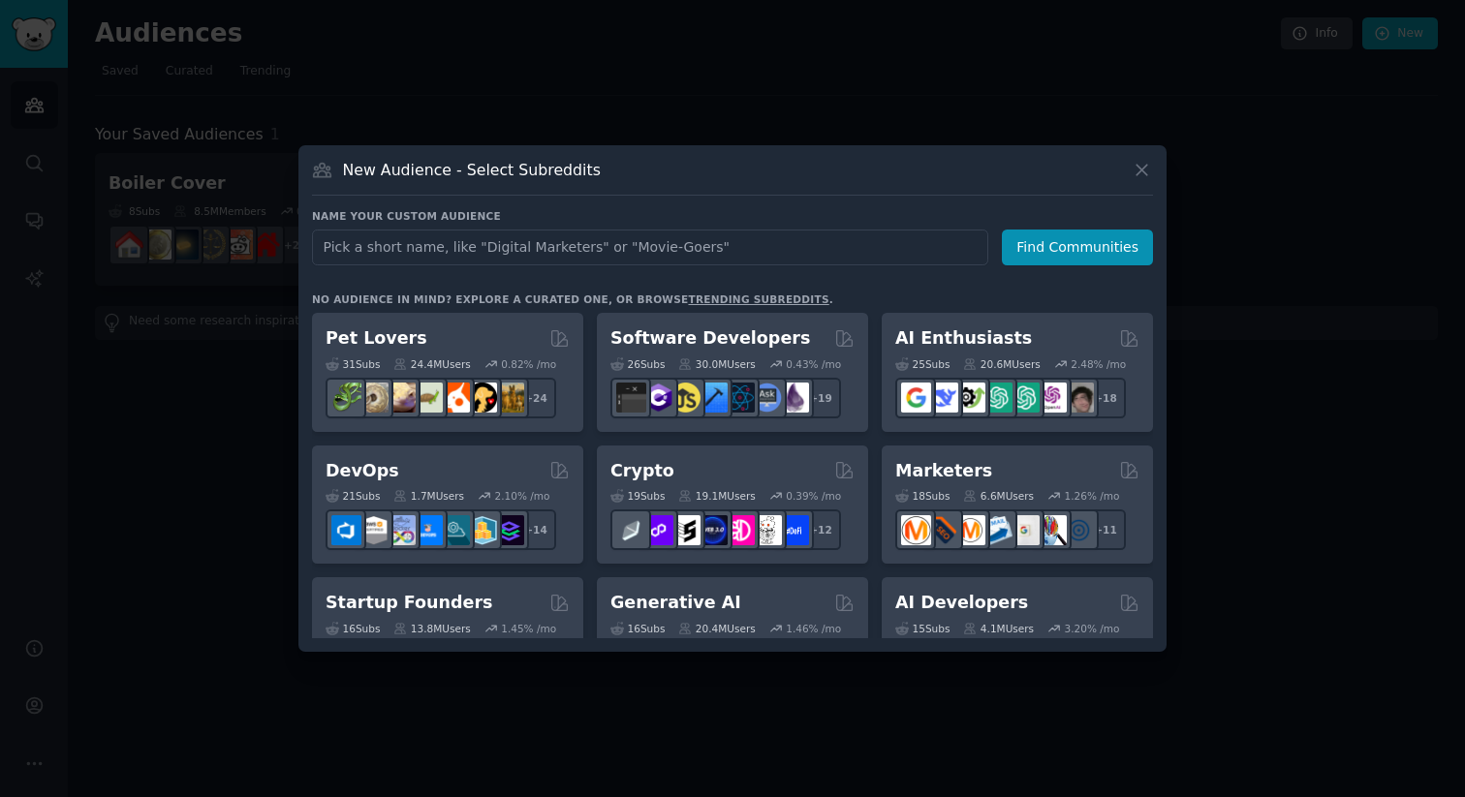
click at [521, 239] on input "text" at bounding box center [650, 248] width 676 height 36
type input "Hometree"
click at [1031, 252] on button "Find Communities" at bounding box center [1077, 248] width 151 height 36
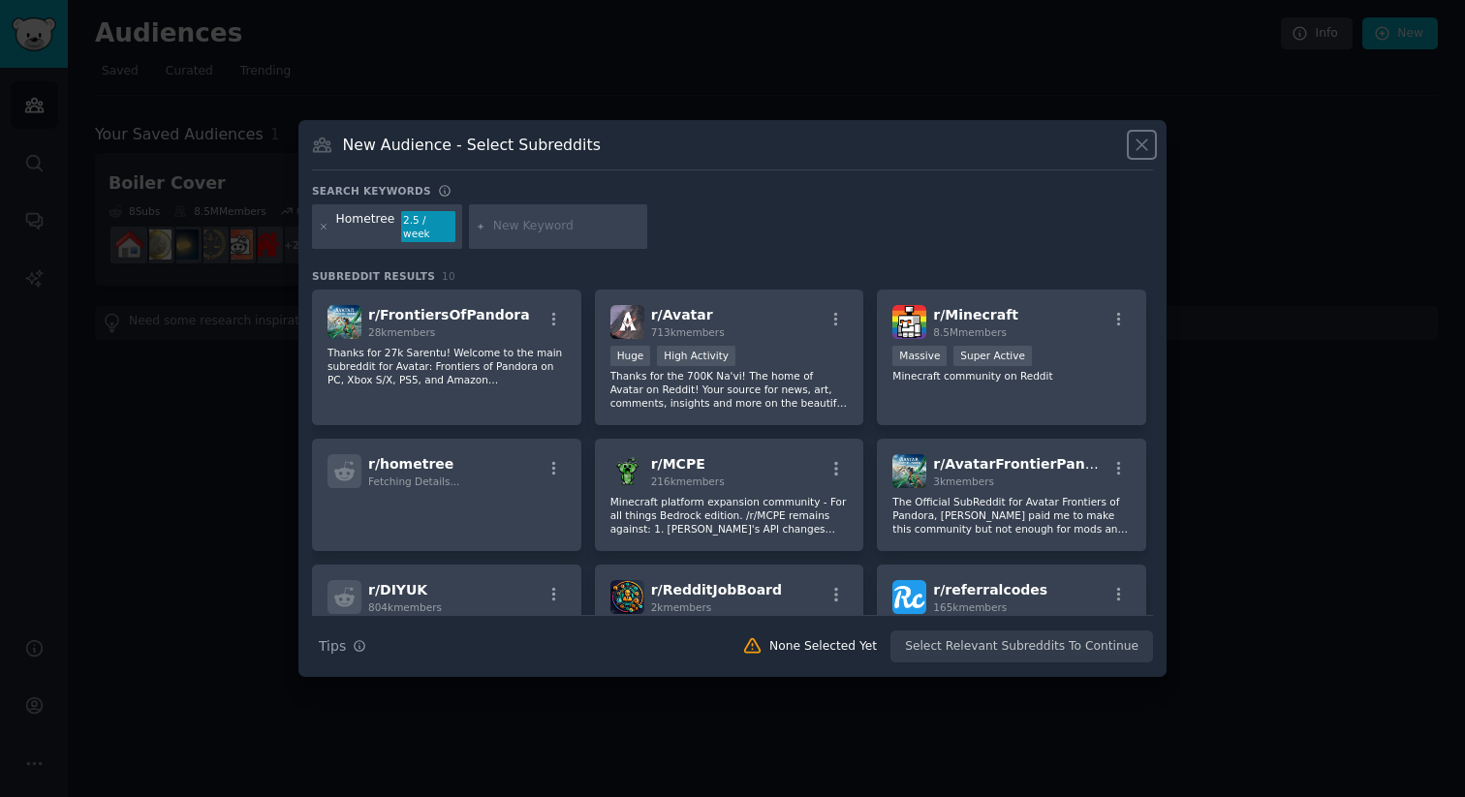
click at [1140, 147] on icon at bounding box center [1142, 145] width 20 height 20
